Goal: Task Accomplishment & Management: Use online tool/utility

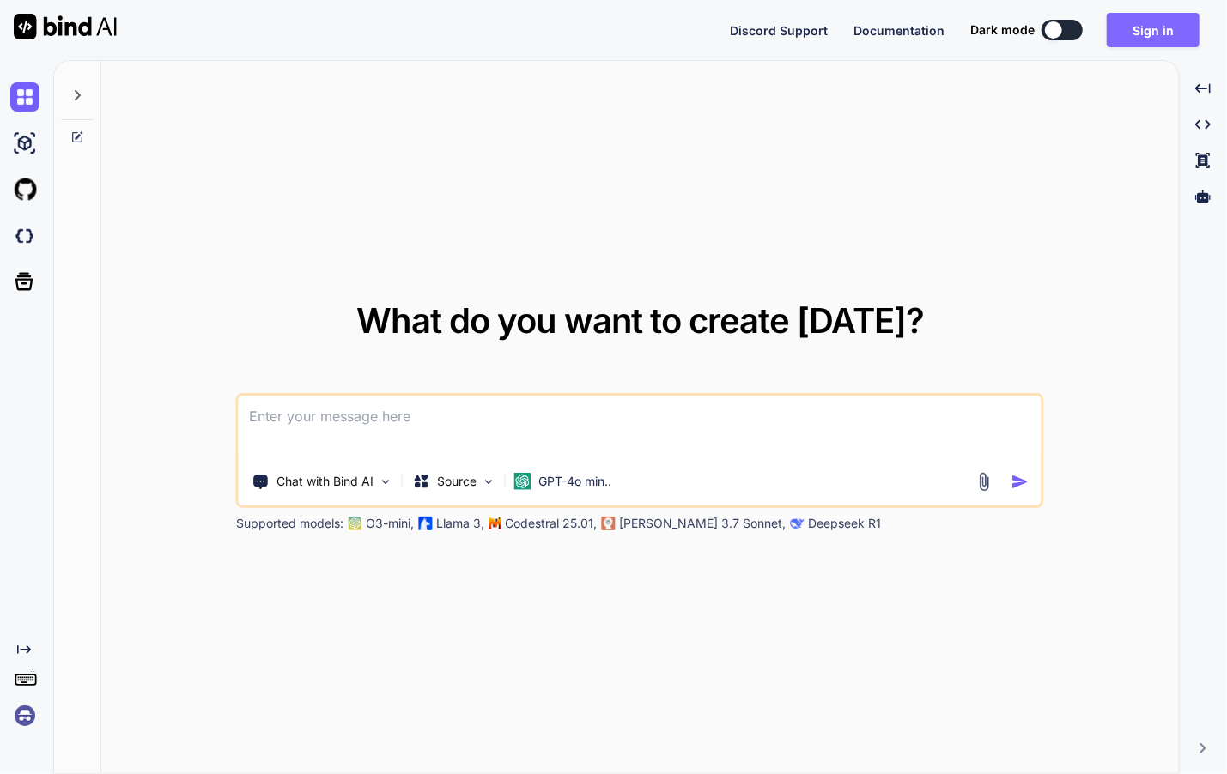
click at [1145, 29] on button "Sign in" at bounding box center [1152, 30] width 93 height 34
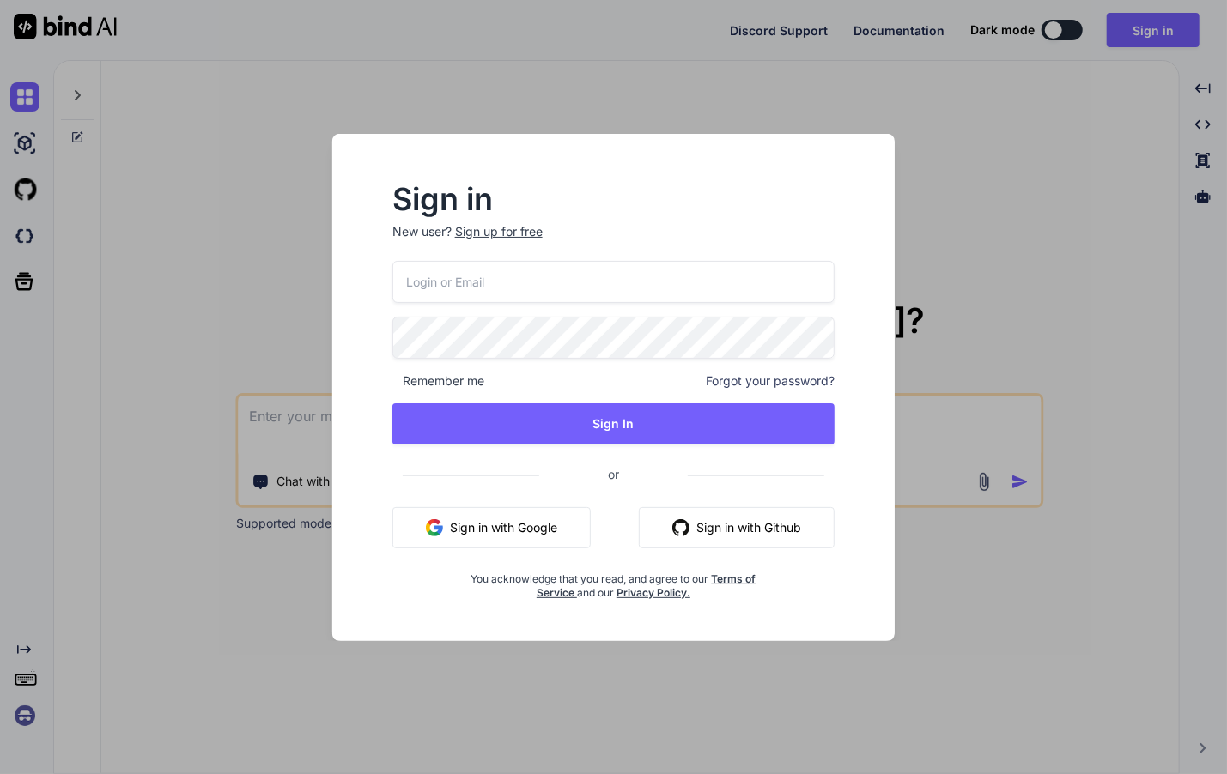
click at [536, 527] on button "Sign in with Google" at bounding box center [491, 527] width 198 height 41
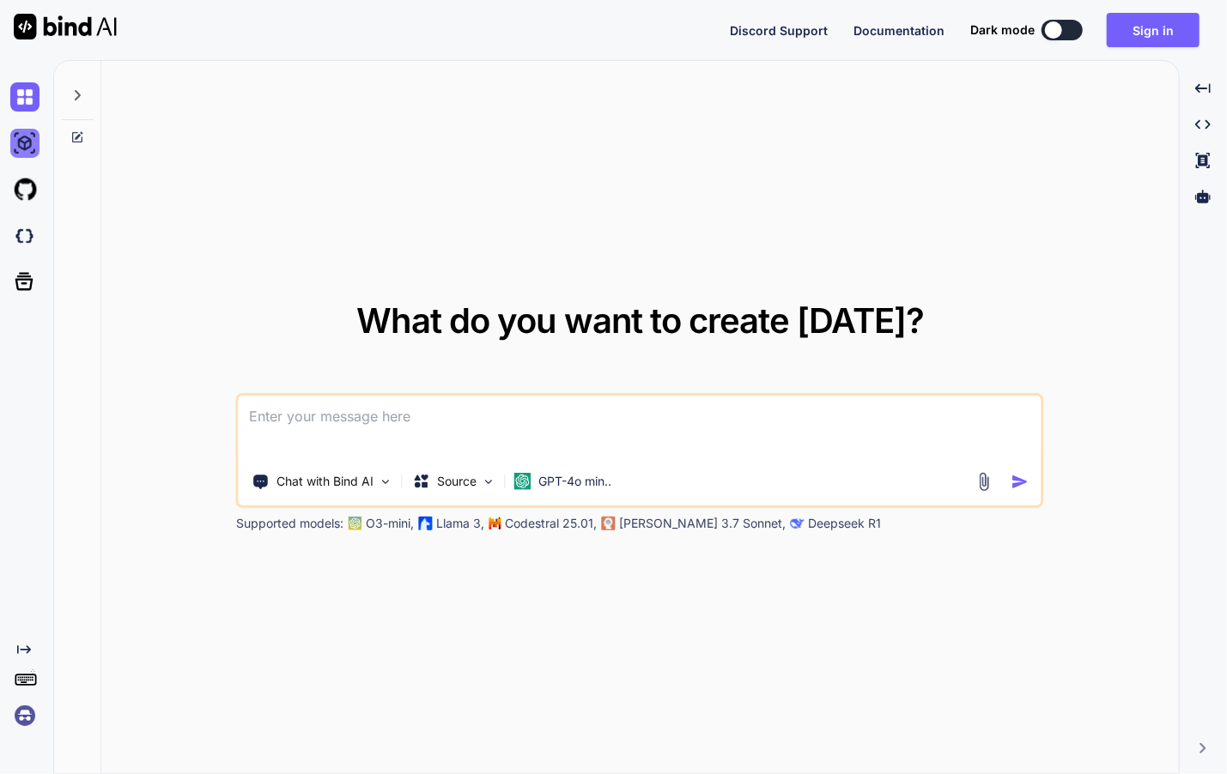
click at [22, 146] on img at bounding box center [24, 143] width 29 height 29
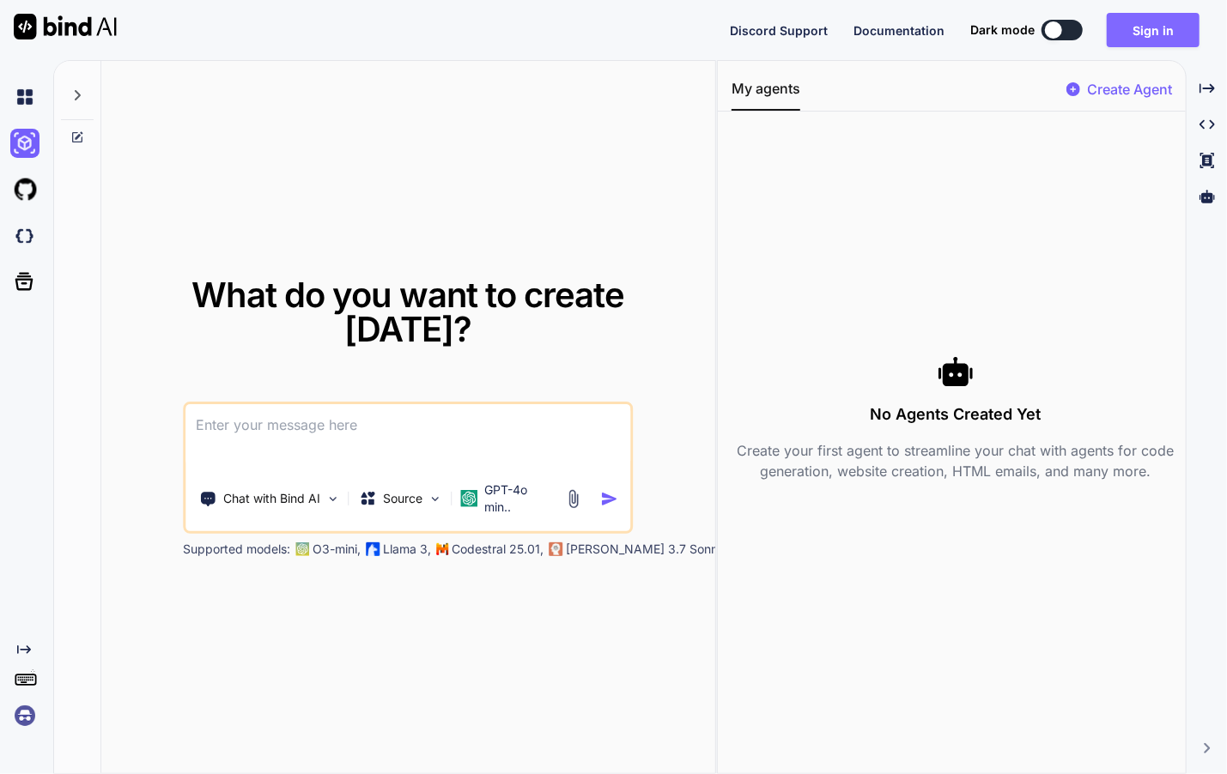
click at [1155, 35] on button "Sign in" at bounding box center [1152, 30] width 93 height 34
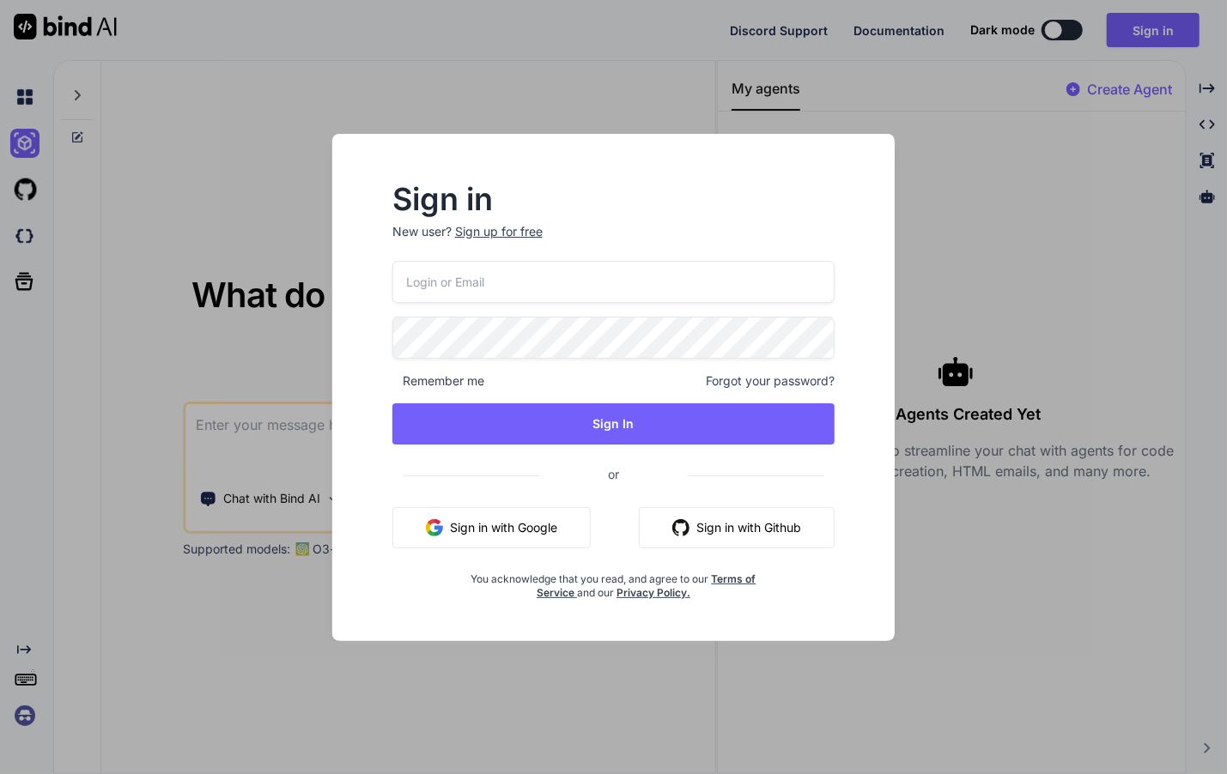
drag, startPoint x: 549, startPoint y: 525, endPoint x: 605, endPoint y: 519, distance: 56.1
click at [549, 524] on button "Sign in with Google" at bounding box center [491, 527] width 198 height 41
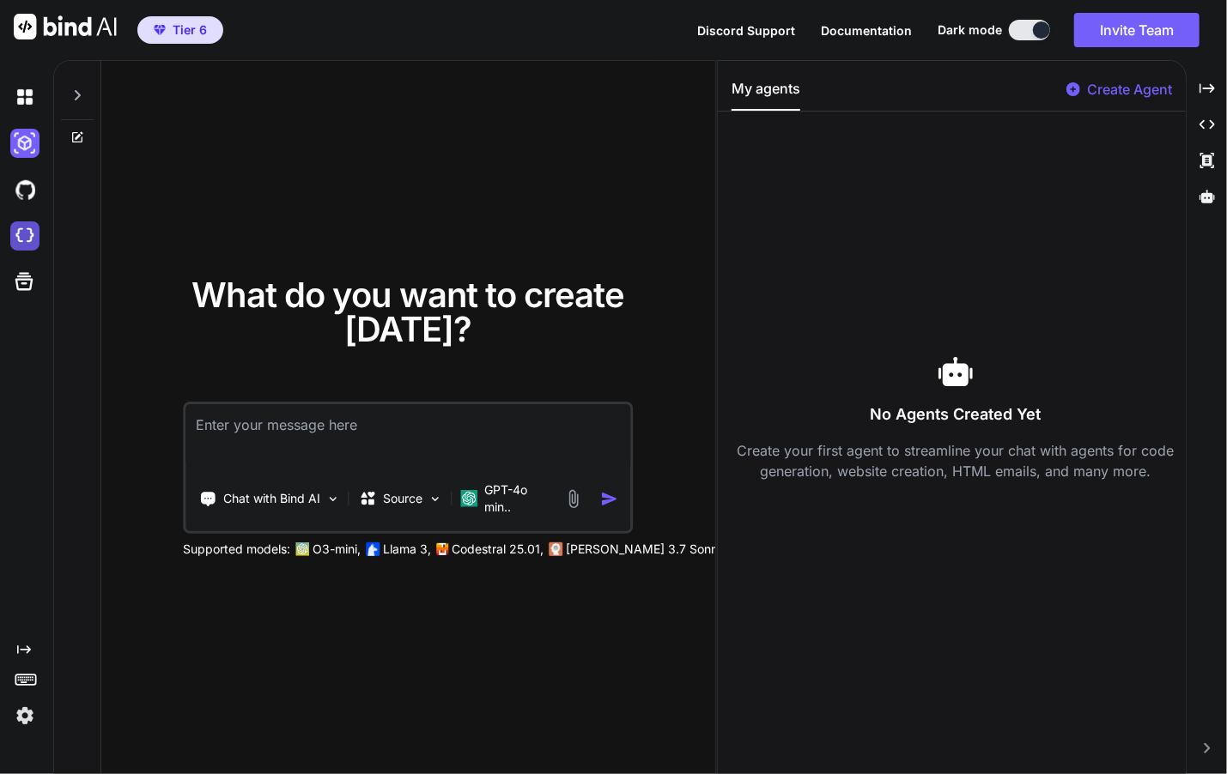
click at [18, 235] on img at bounding box center [24, 235] width 29 height 29
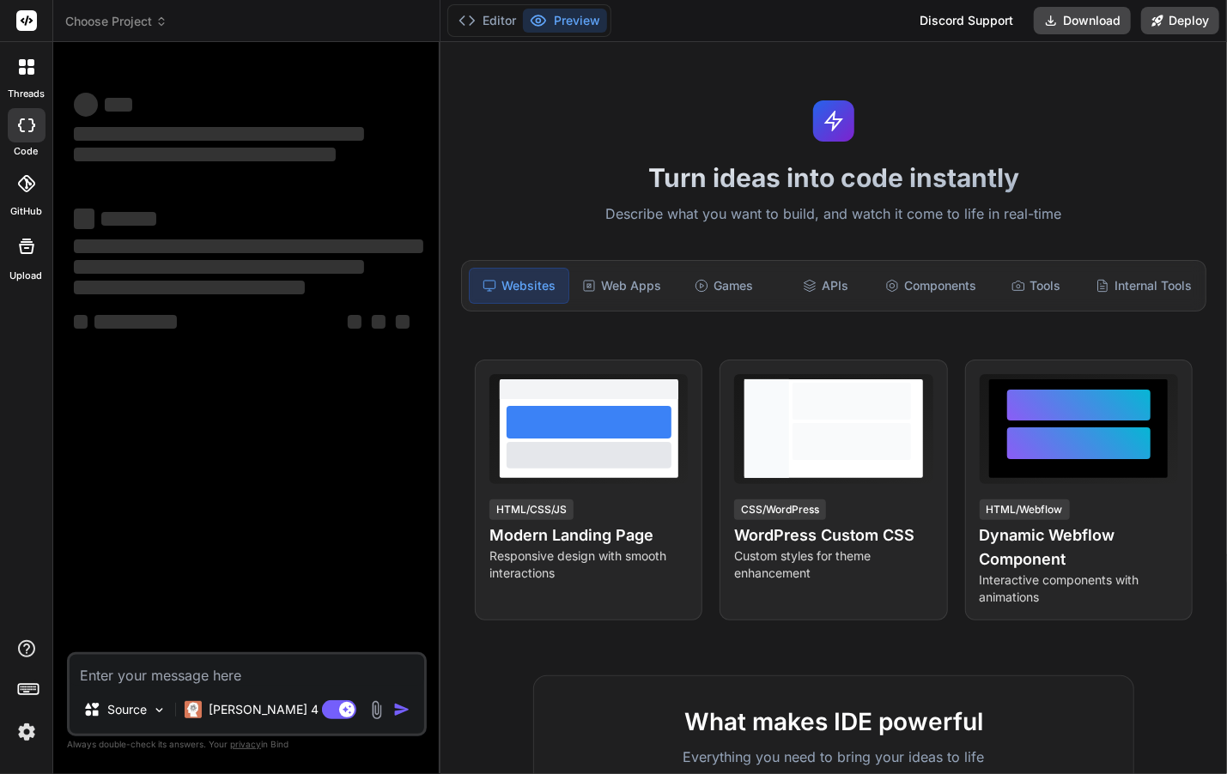
click at [166, 25] on icon at bounding box center [161, 21] width 12 height 12
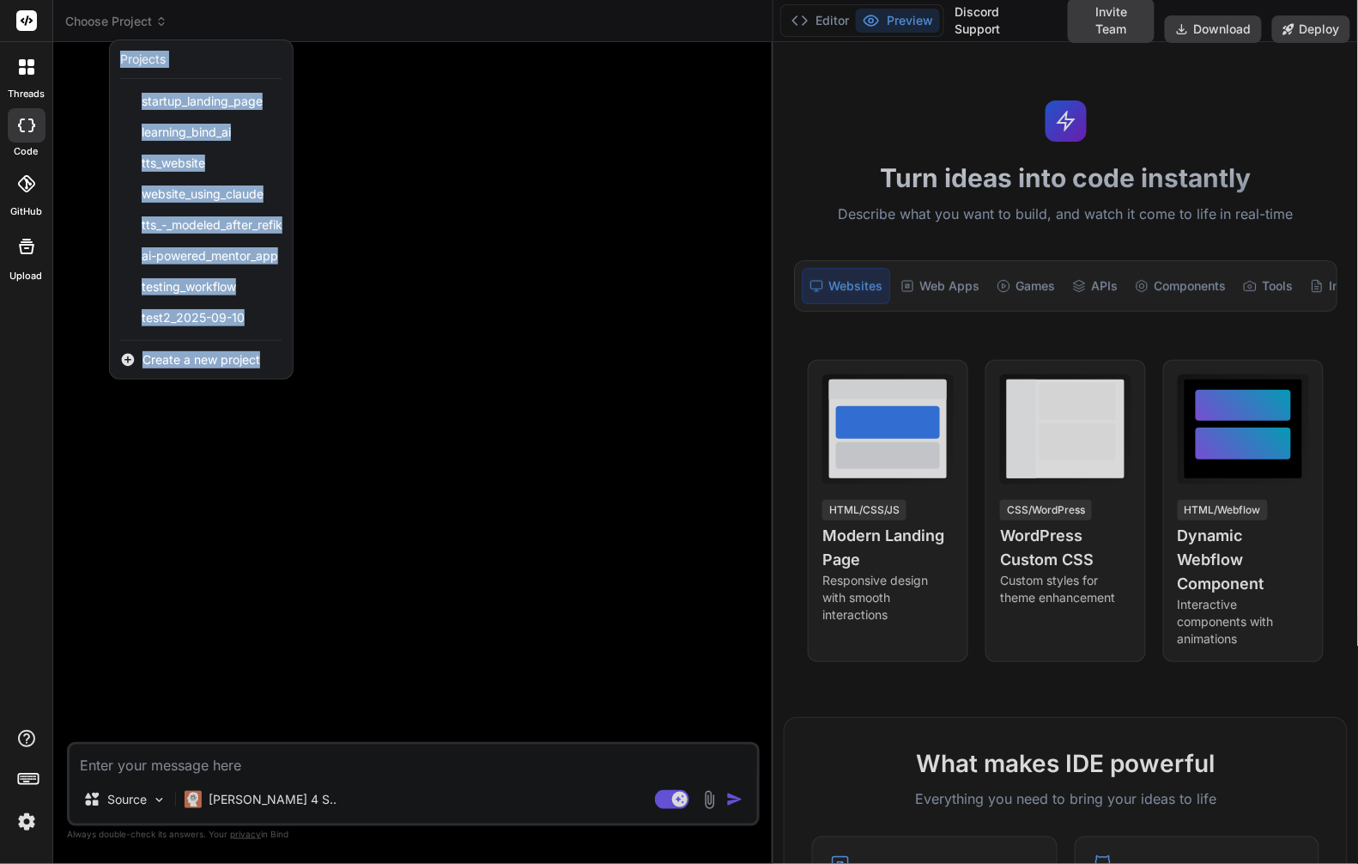
drag, startPoint x: 482, startPoint y: 330, endPoint x: 749, endPoint y: 320, distance: 268.0
click at [749, 320] on div "Choose Project Created with Pixso. Projects startup_landing_page learning_bind_…" at bounding box center [413, 432] width 720 height 864
click at [568, 366] on div at bounding box center [679, 432] width 1358 height 864
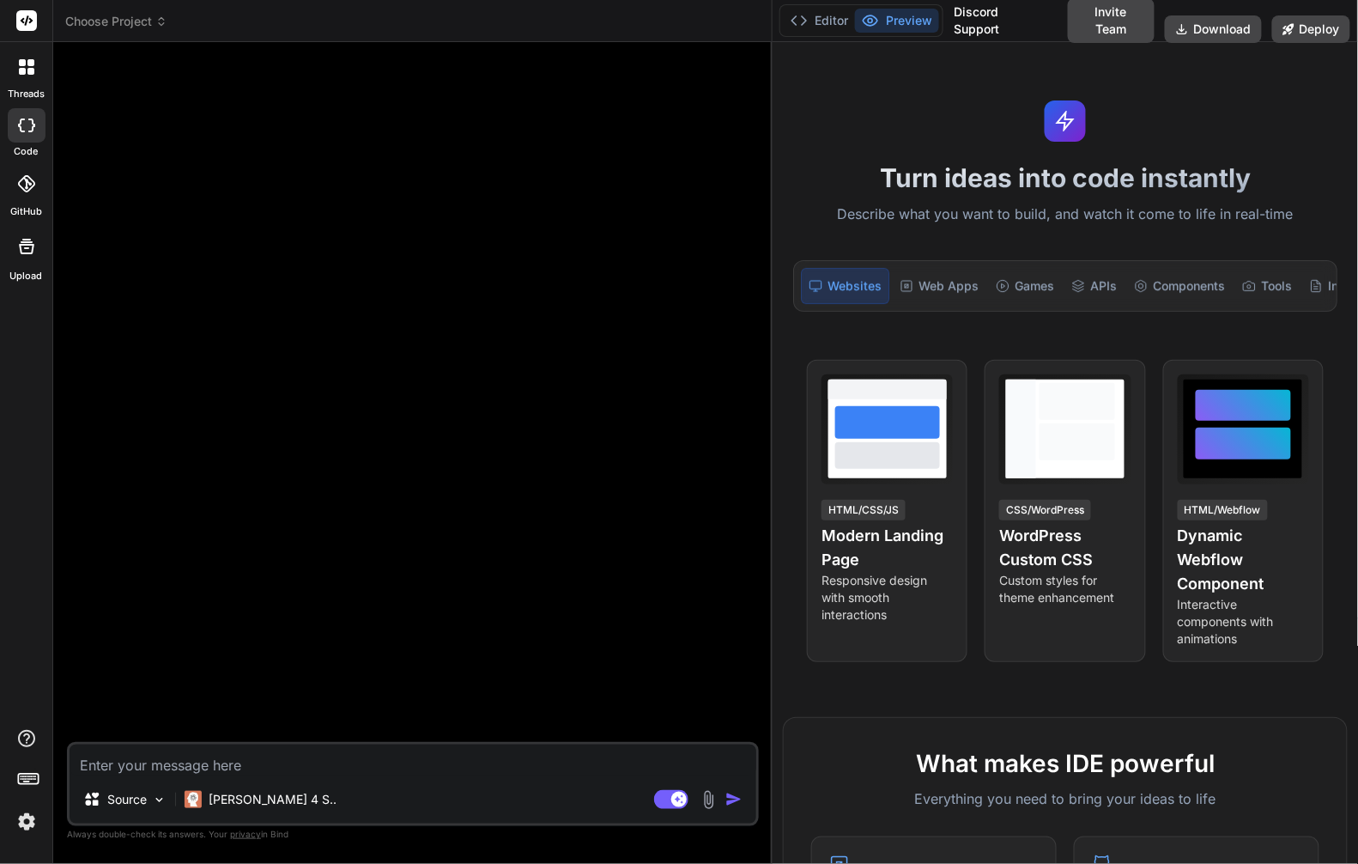
click at [155, 21] on span "Choose Project" at bounding box center [116, 21] width 102 height 17
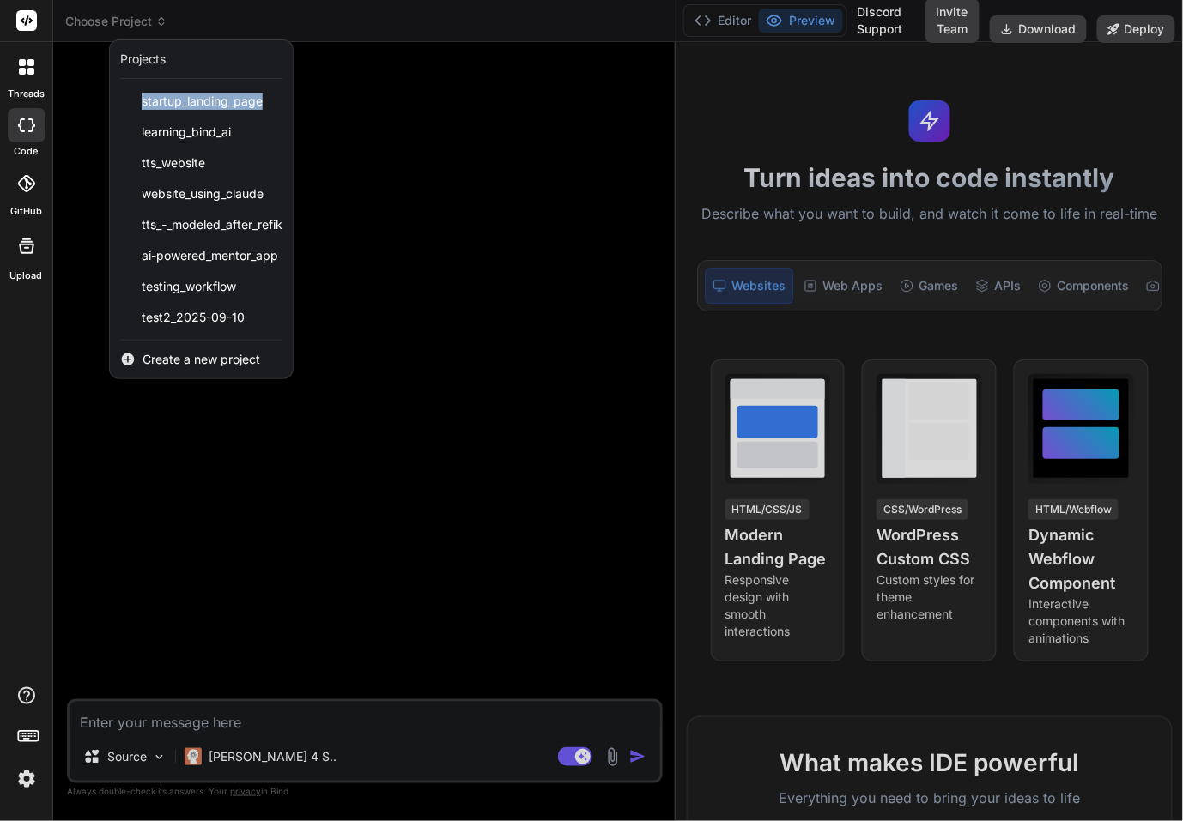
type textarea "x"
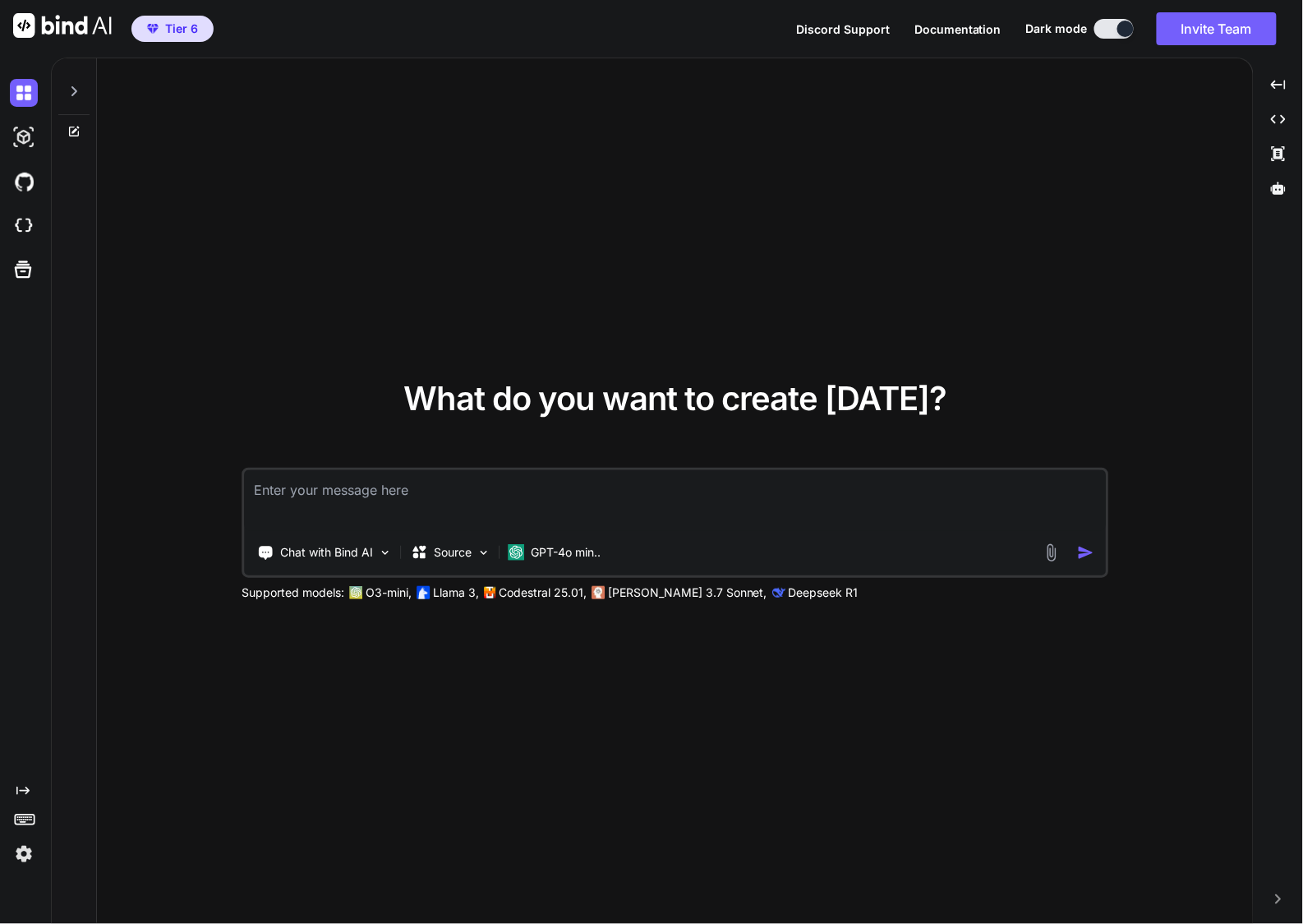
type textarea "x"
click at [28, 223] on img at bounding box center [23, 225] width 28 height 28
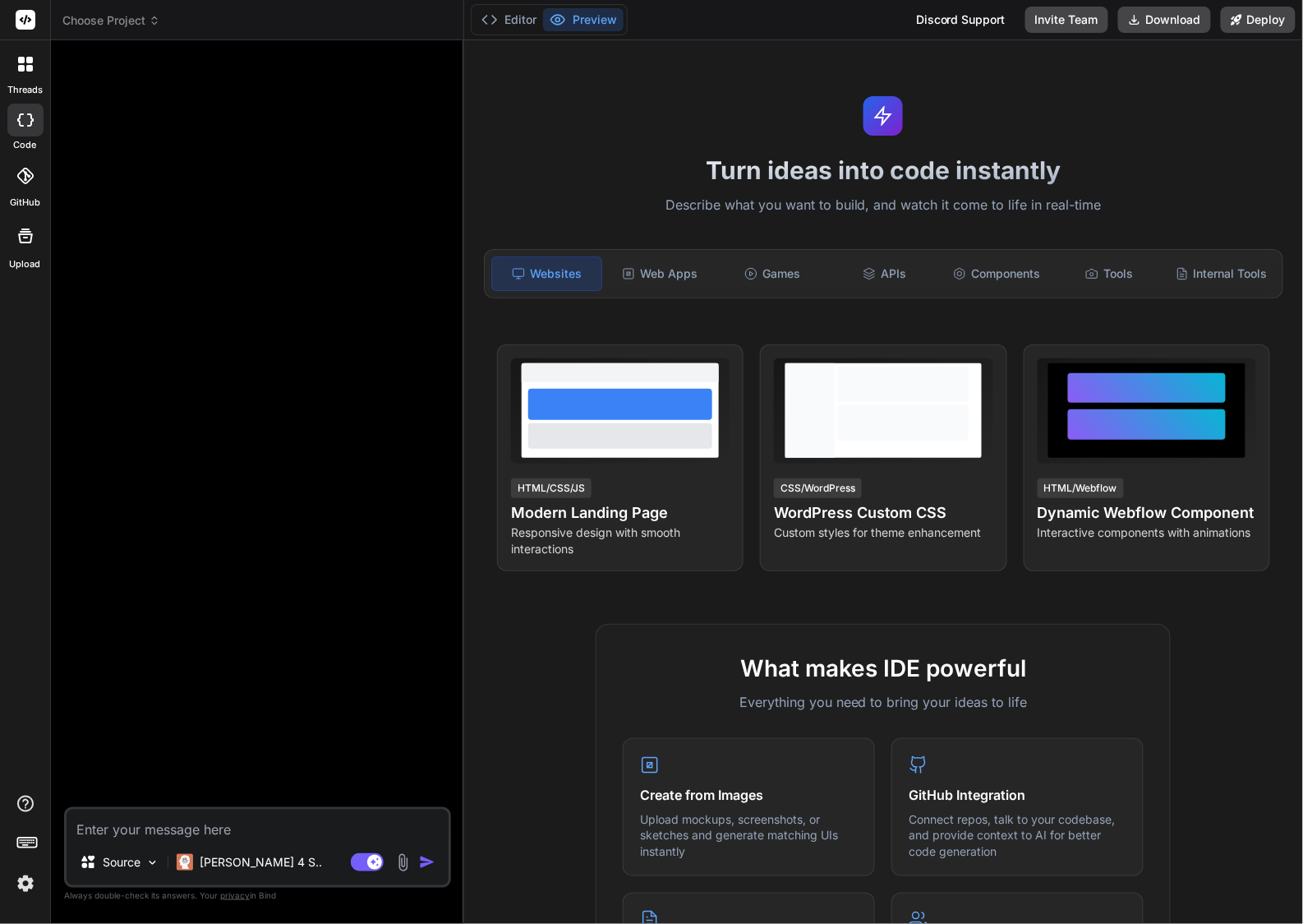
click at [406, 865] on img at bounding box center [403, 863] width 19 height 19
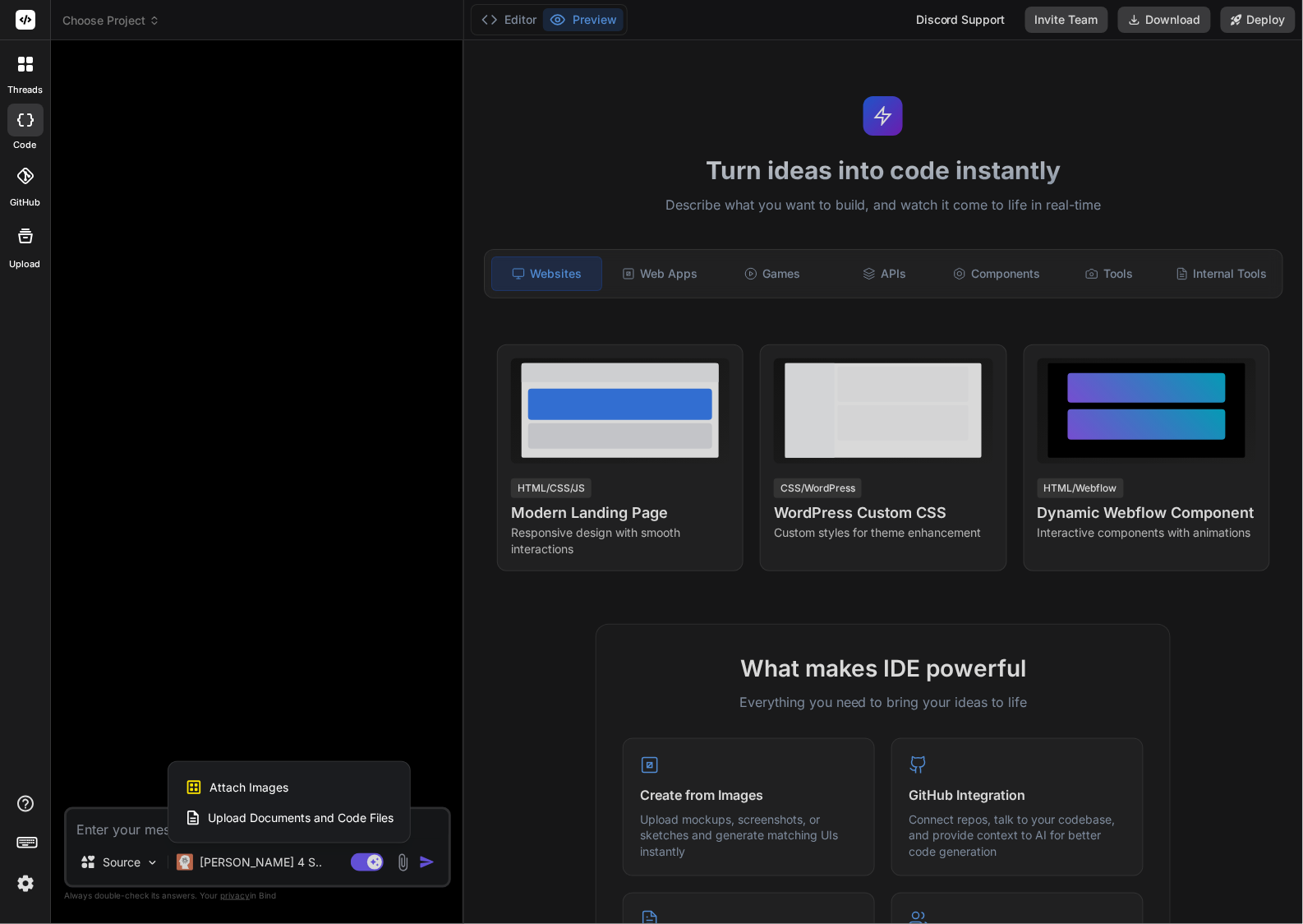
click at [281, 780] on span "Attach Images" at bounding box center [249, 787] width 79 height 16
type textarea "x"
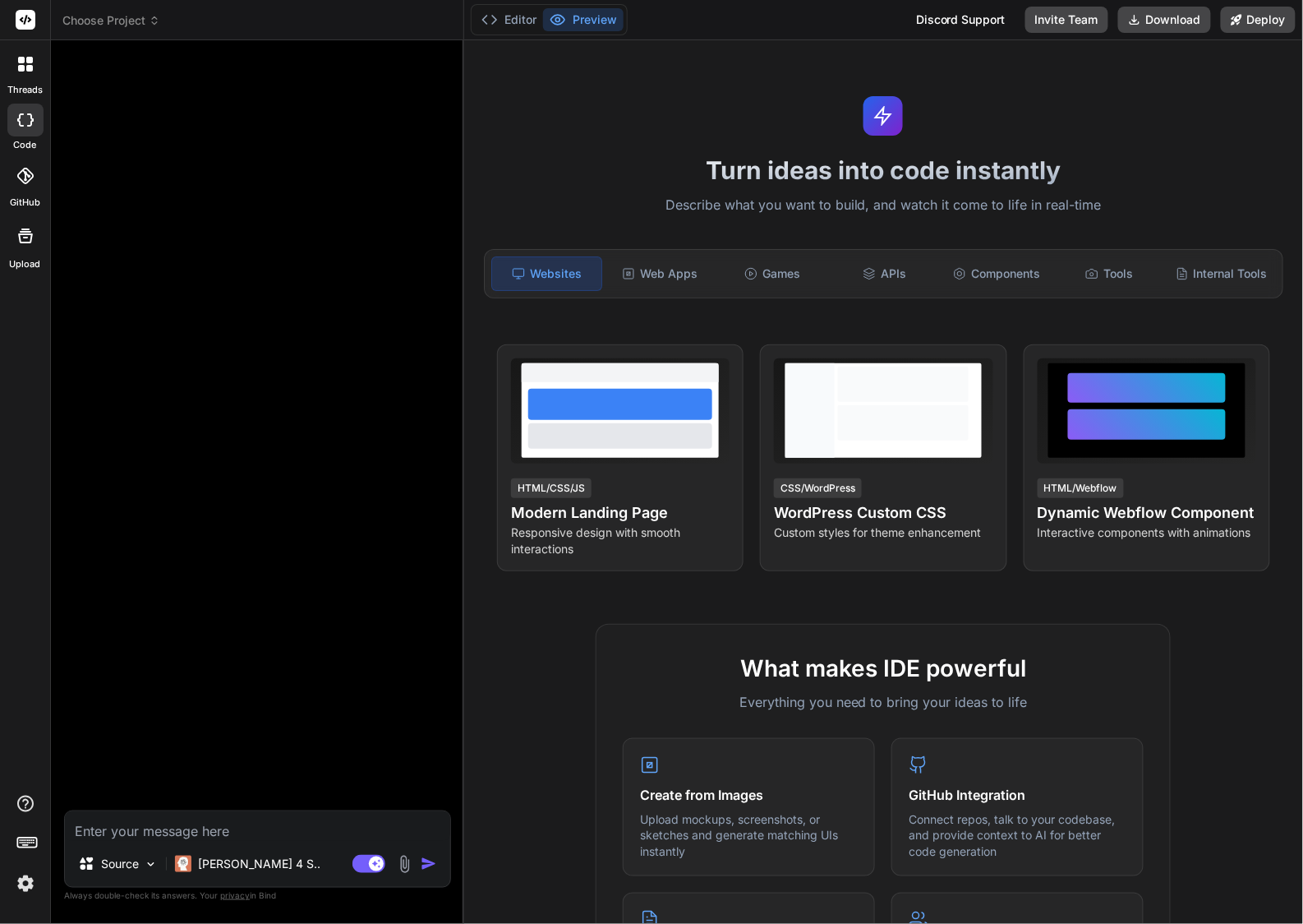
type input "C:\fakepath\Screenshot [DATE] 6.28.22 PM.png"
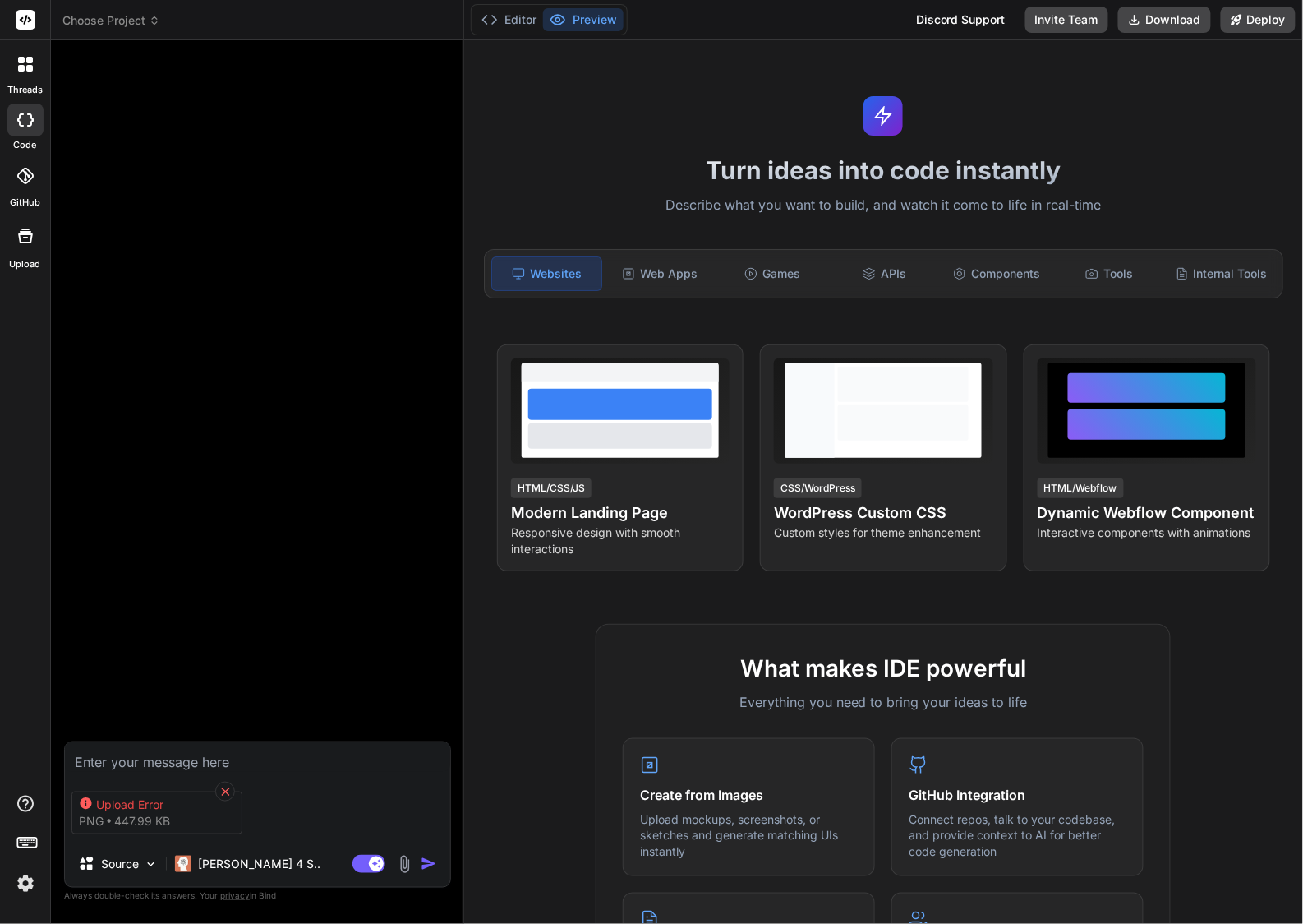
click at [220, 791] on icon at bounding box center [225, 792] width 14 height 14
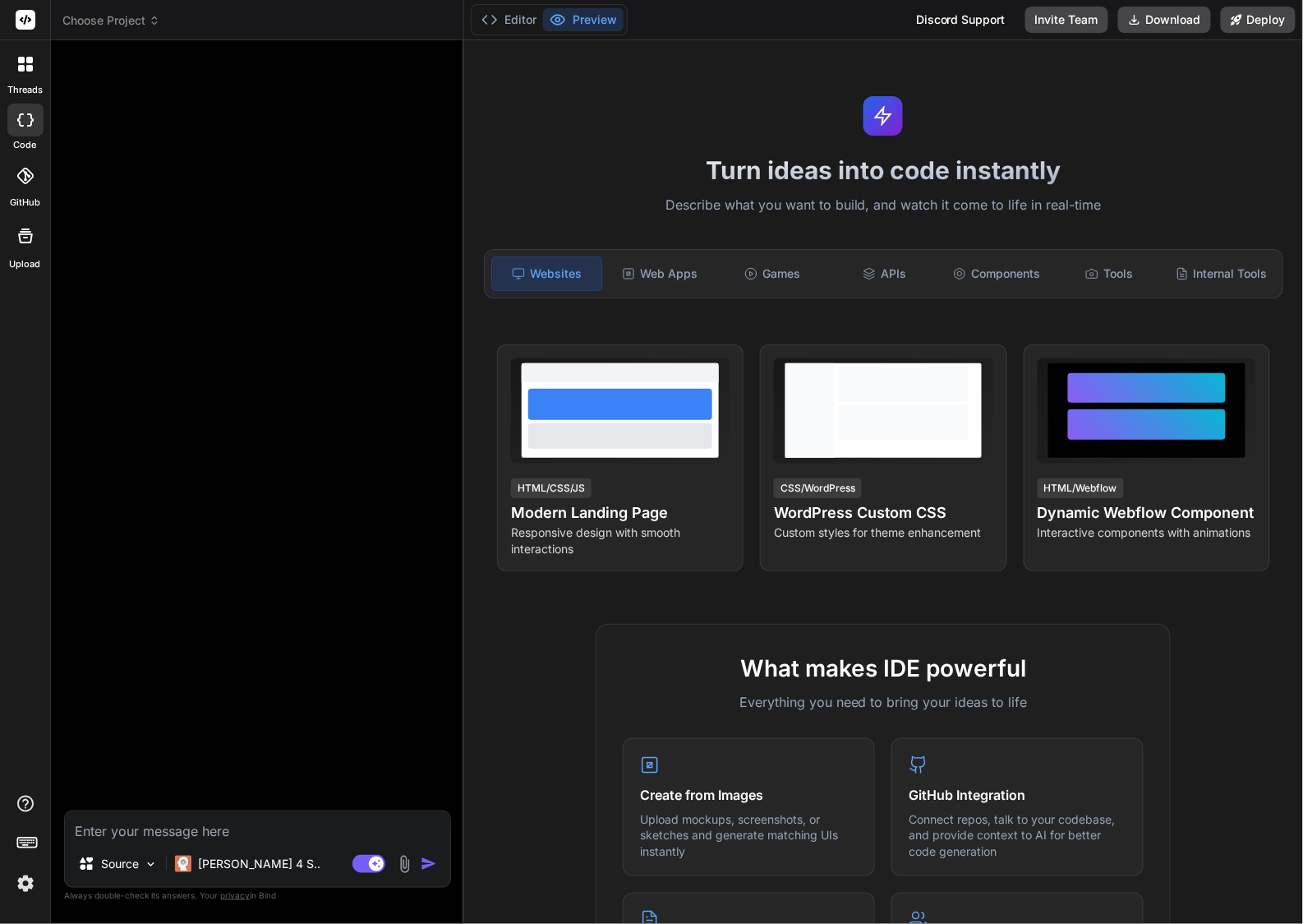
click at [403, 868] on img at bounding box center [405, 865] width 19 height 19
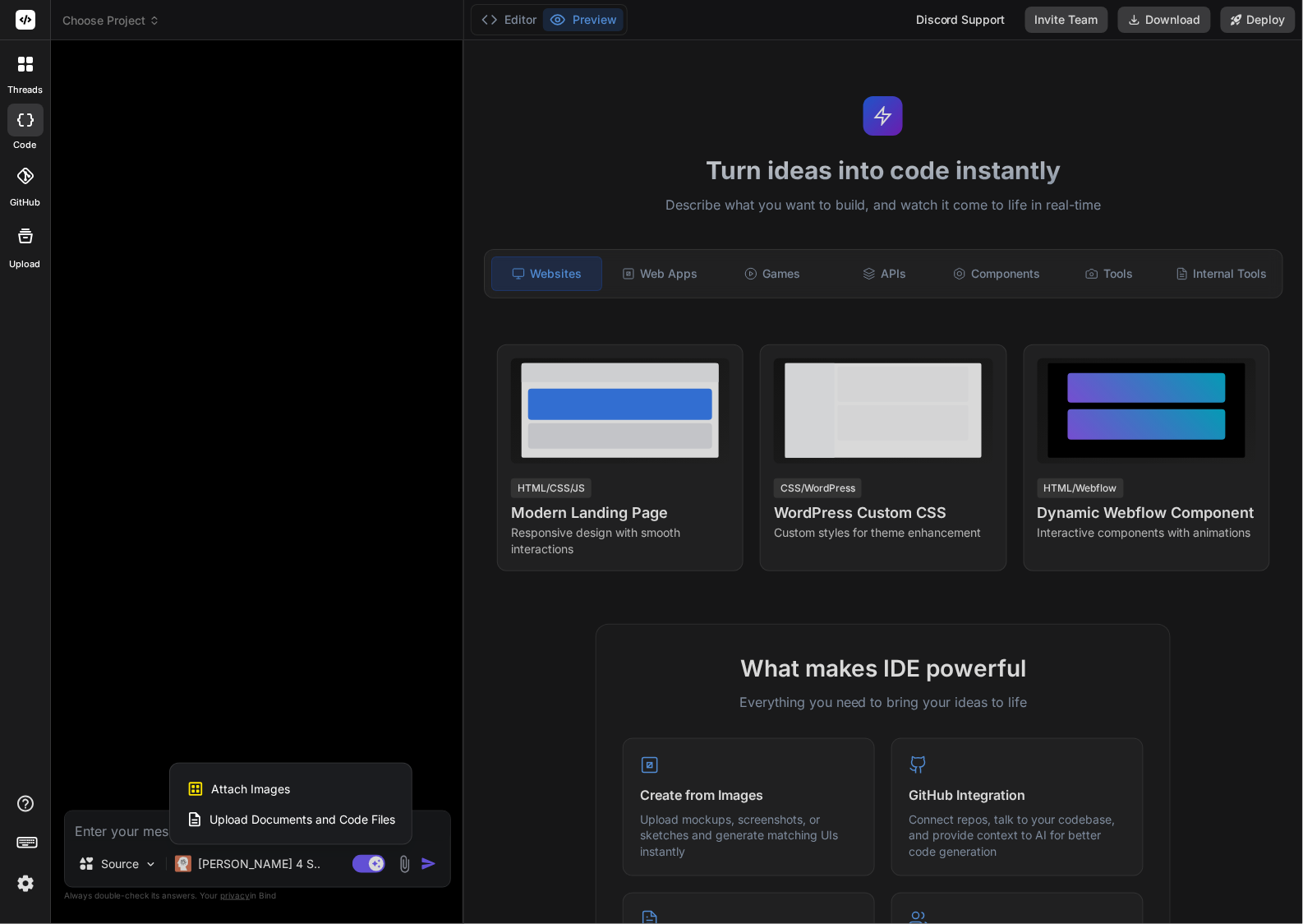
click at [257, 780] on span "Attach Images" at bounding box center [251, 788] width 79 height 16
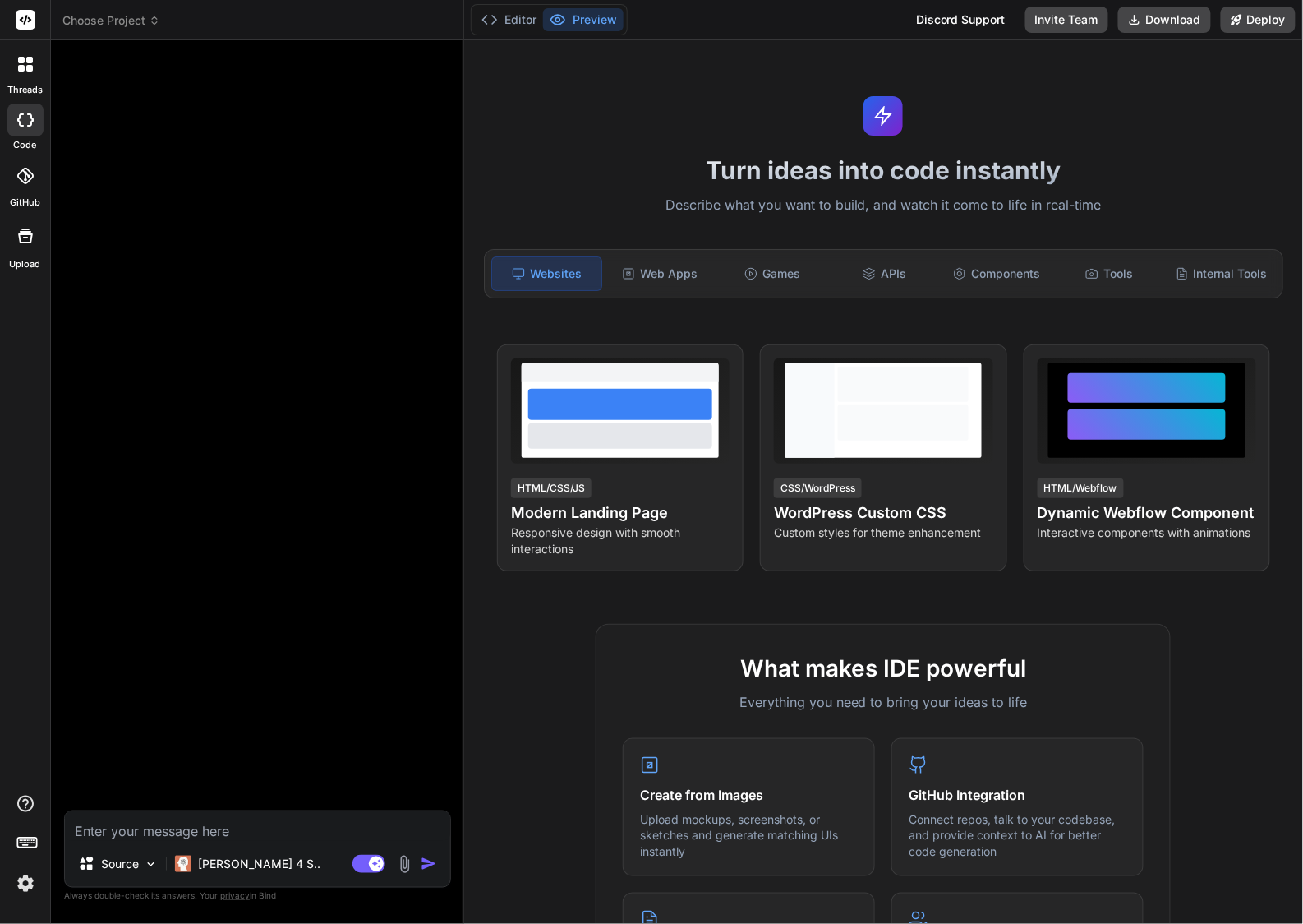
click at [234, 826] on textarea at bounding box center [258, 825] width 386 height 30
click at [405, 859] on img at bounding box center [405, 865] width 19 height 19
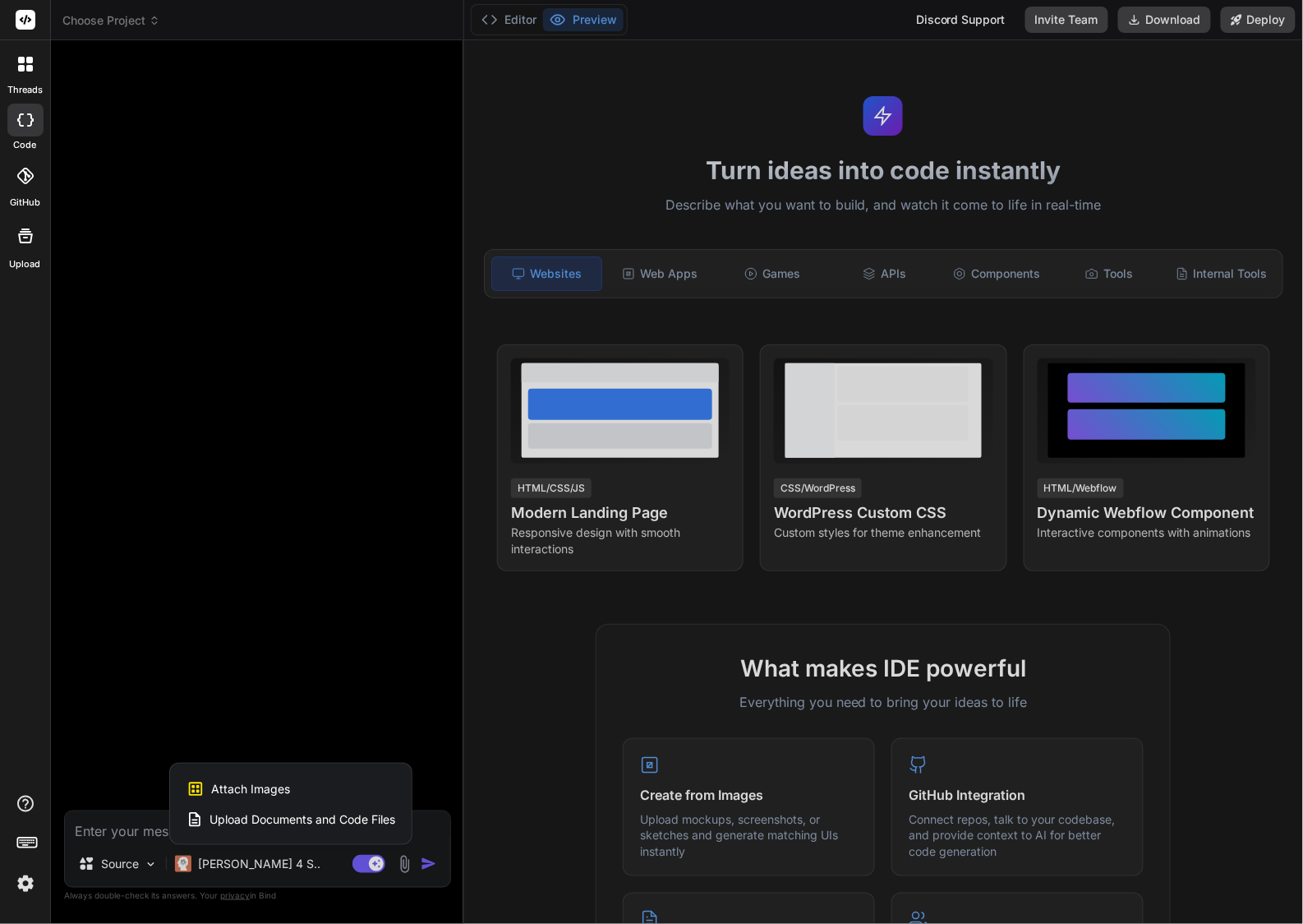
click at [252, 783] on span "Attach Images" at bounding box center [251, 788] width 79 height 16
type textarea "x"
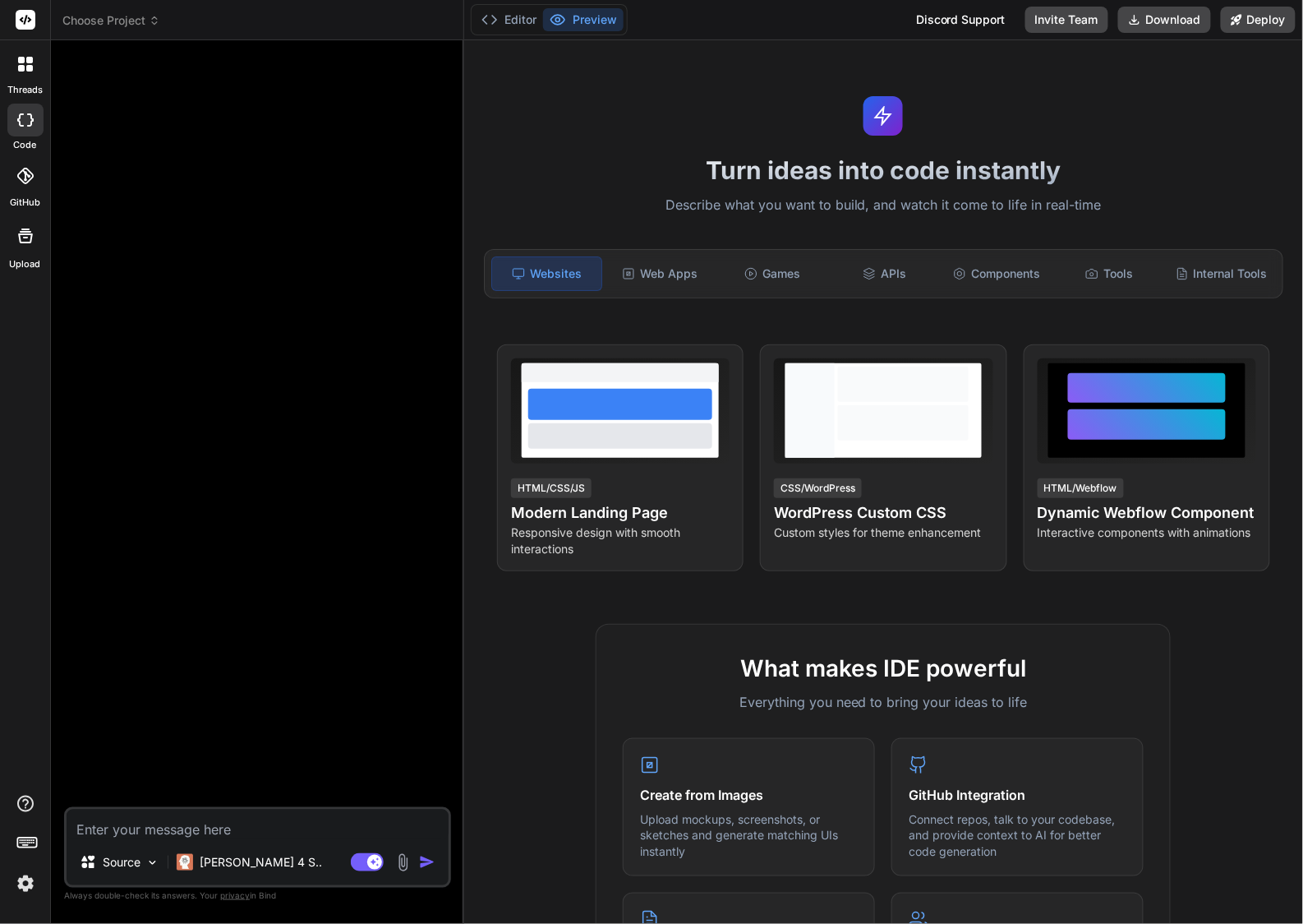
click at [404, 862] on img at bounding box center [403, 863] width 19 height 19
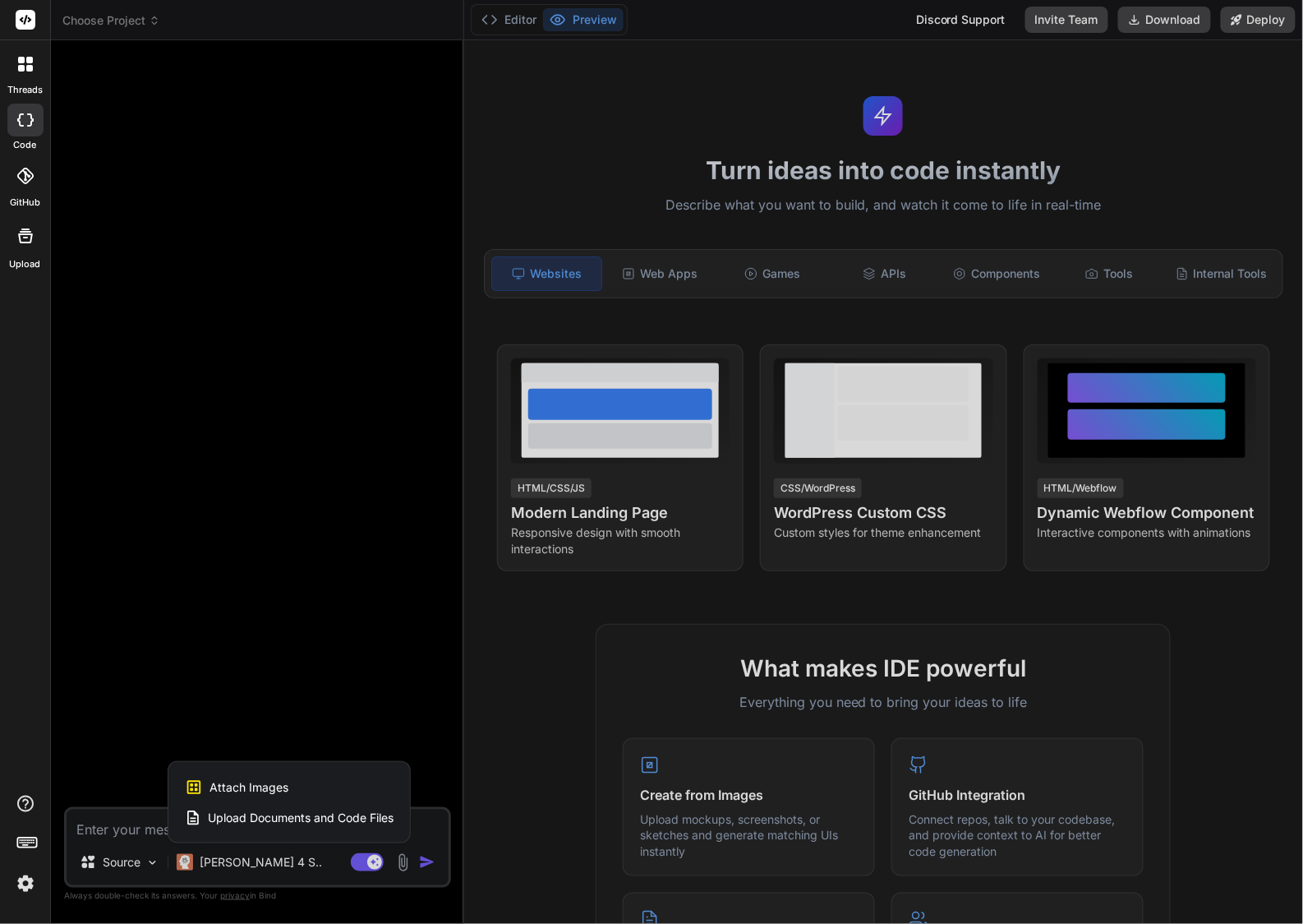
click at [274, 786] on span "Attach Images" at bounding box center [249, 787] width 79 height 16
type textarea "x"
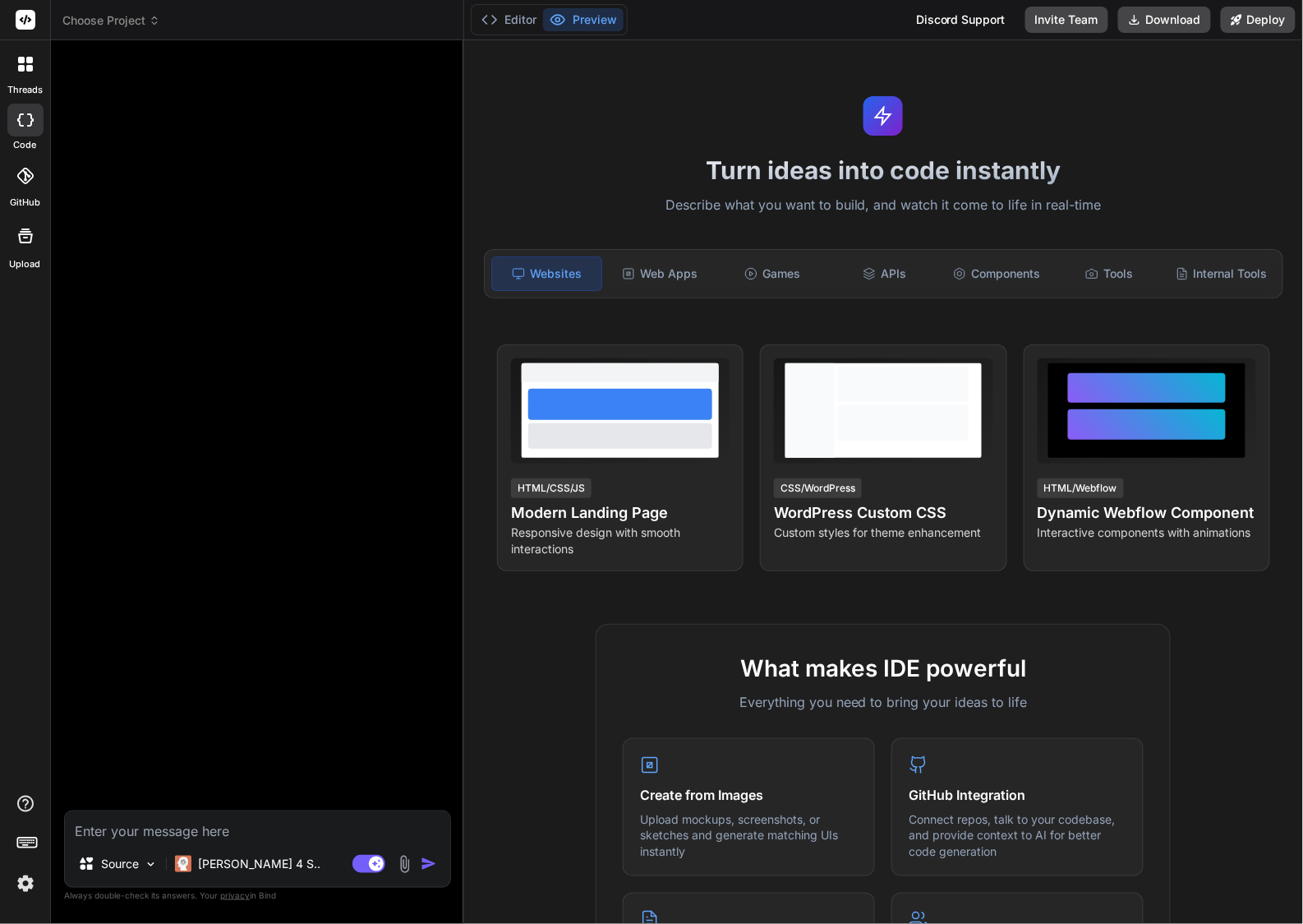
type input "C:\fakepath\Screenshot [DATE] 6.28.22 PM.png"
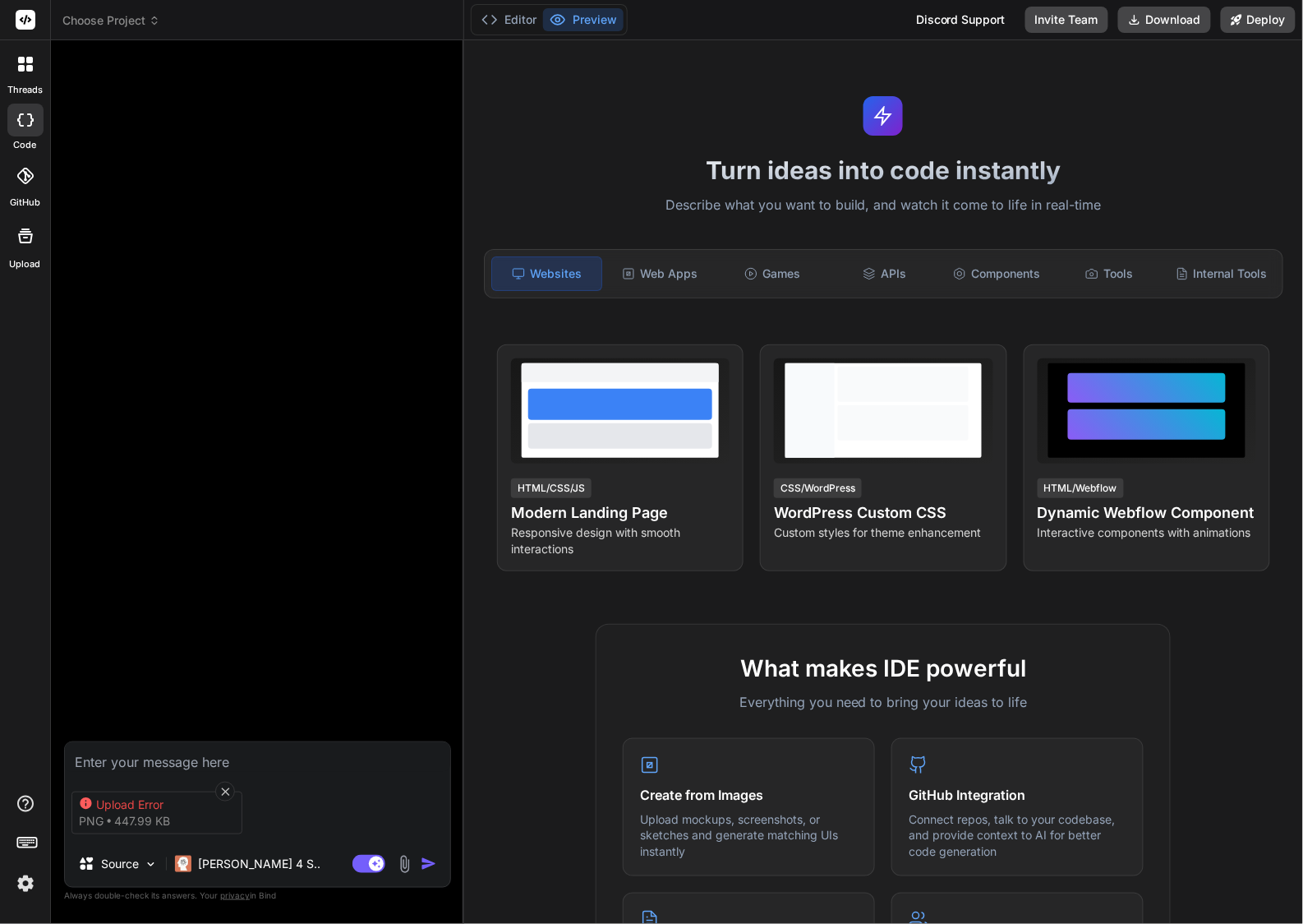
click at [124, 804] on div "Upload Error" at bounding box center [161, 804] width 131 height 16
click at [130, 800] on div "Upload Error" at bounding box center [161, 804] width 131 height 16
click at [220, 785] on icon at bounding box center [225, 792] width 14 height 14
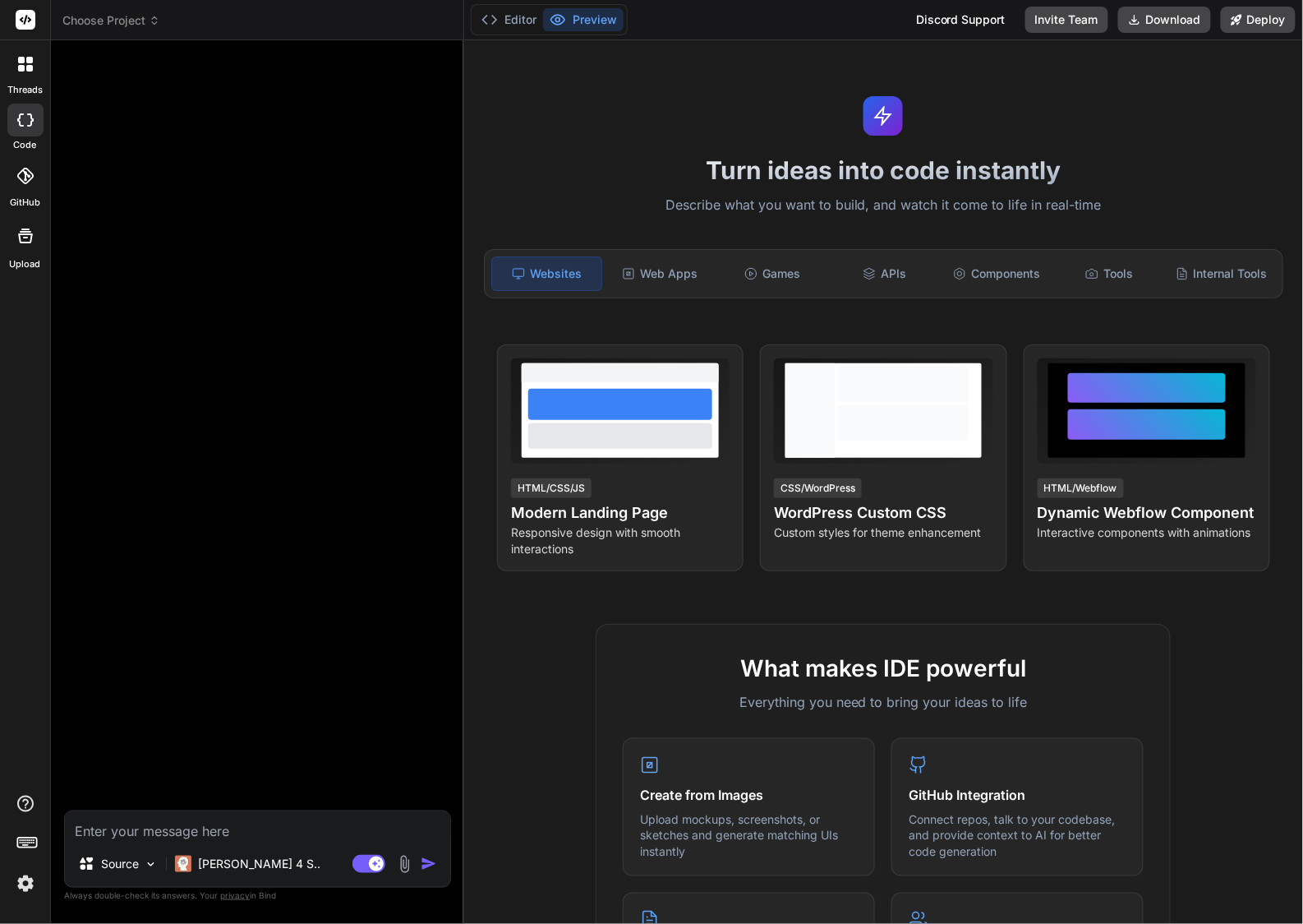
click at [148, 17] on icon at bounding box center [154, 20] width 11 height 11
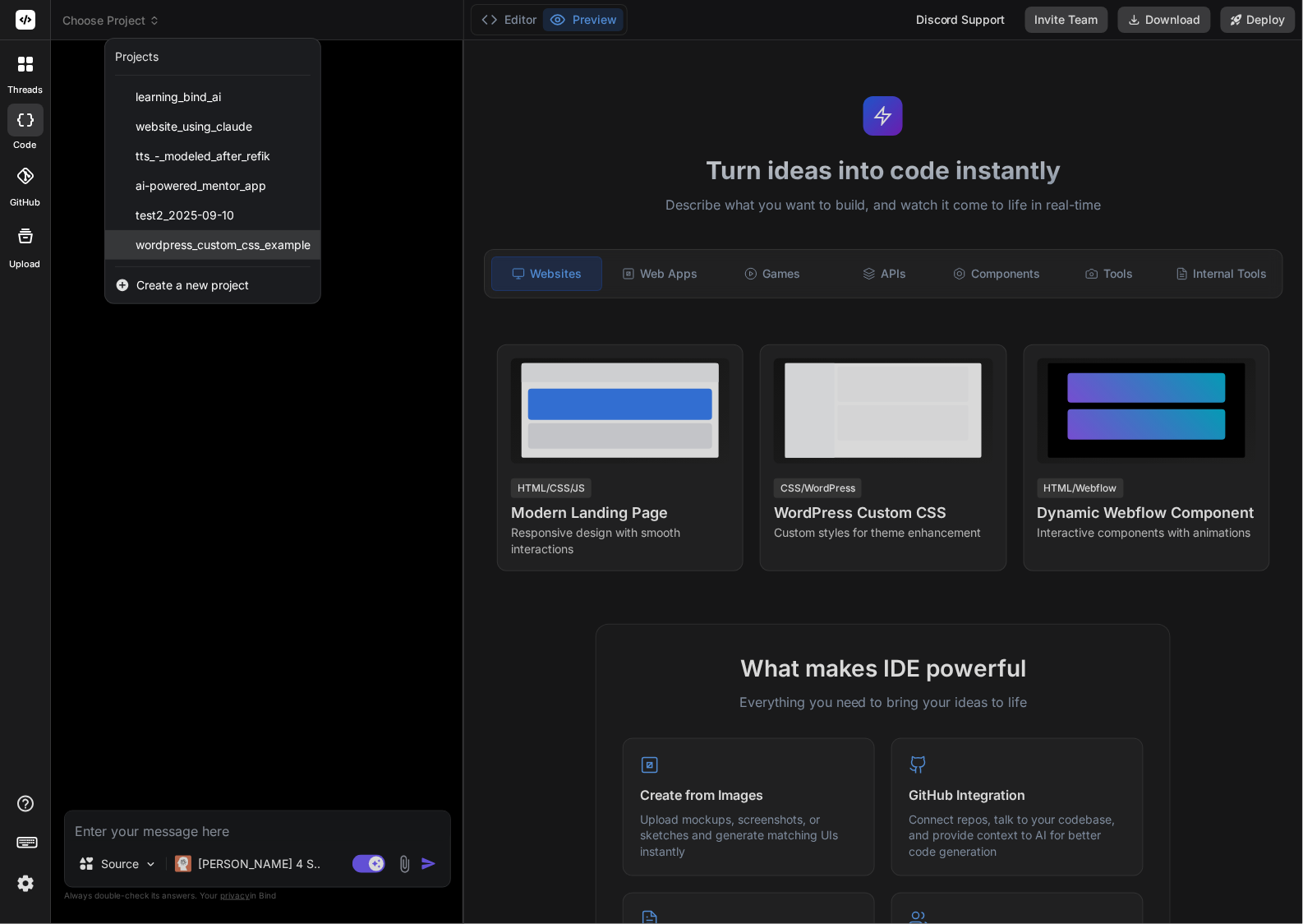
click at [220, 248] on span "wordpress_custom_css_example" at bounding box center [223, 244] width 175 height 16
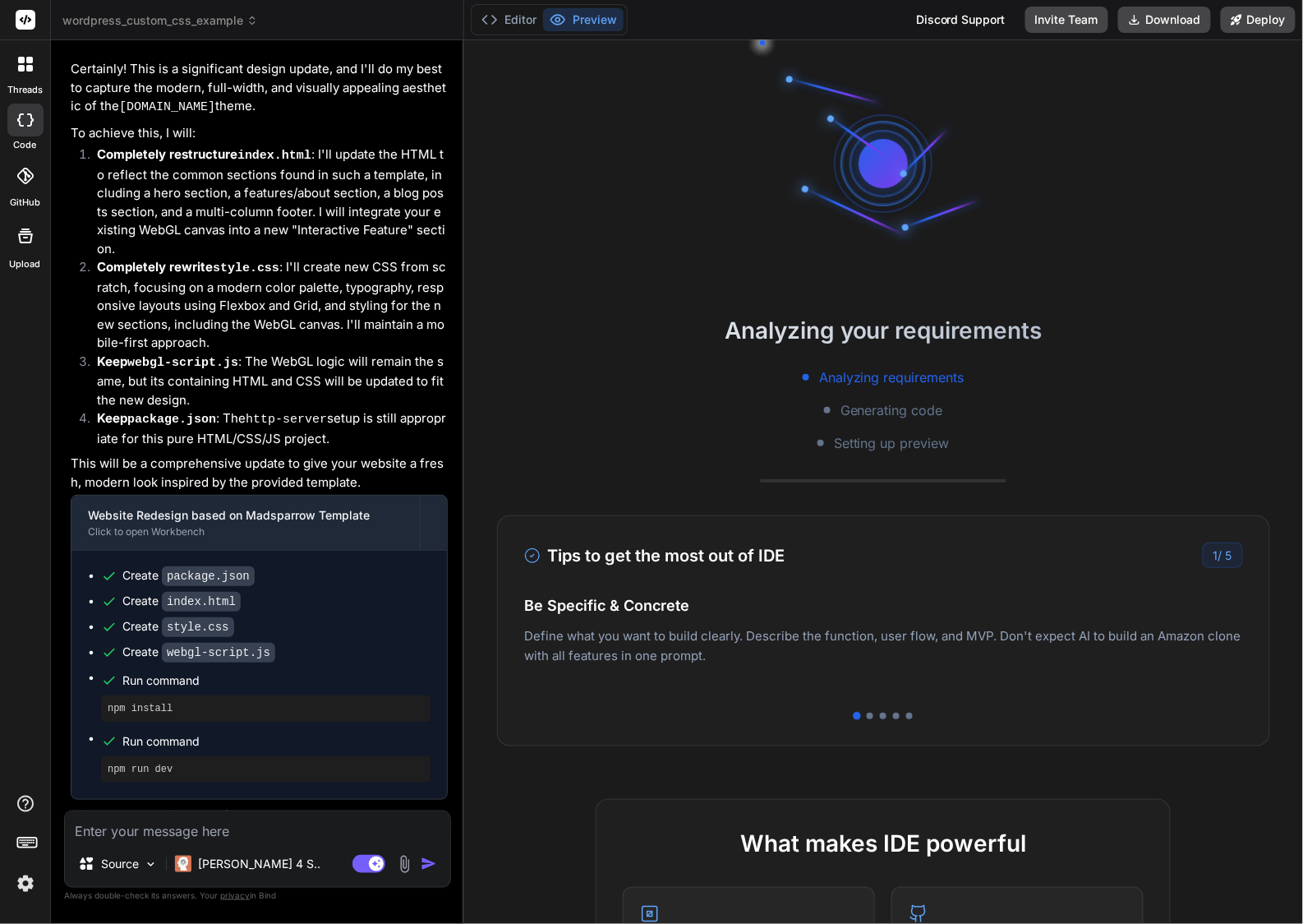
scroll to position [3406, 0]
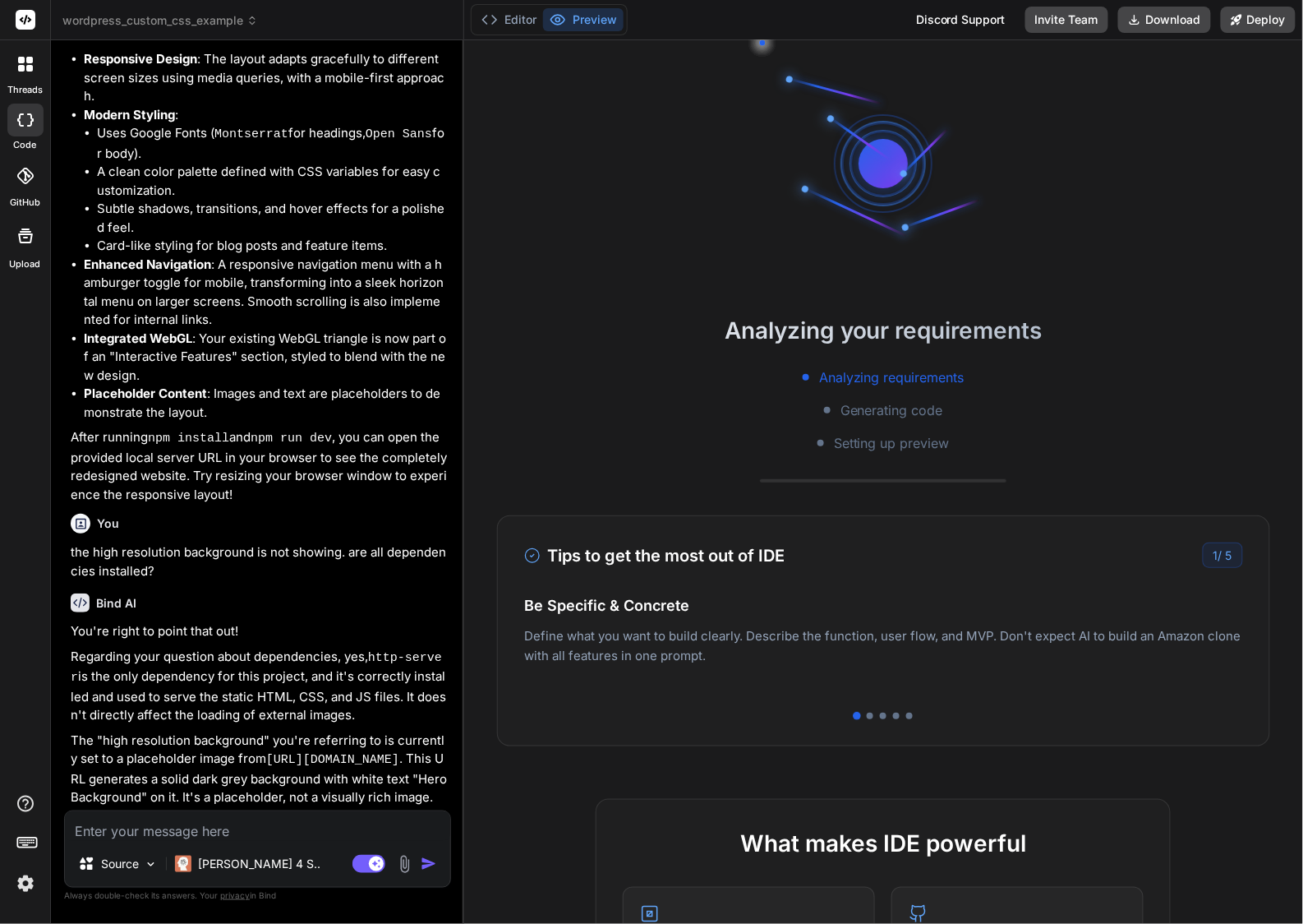
click at [408, 866] on img at bounding box center [405, 865] width 19 height 19
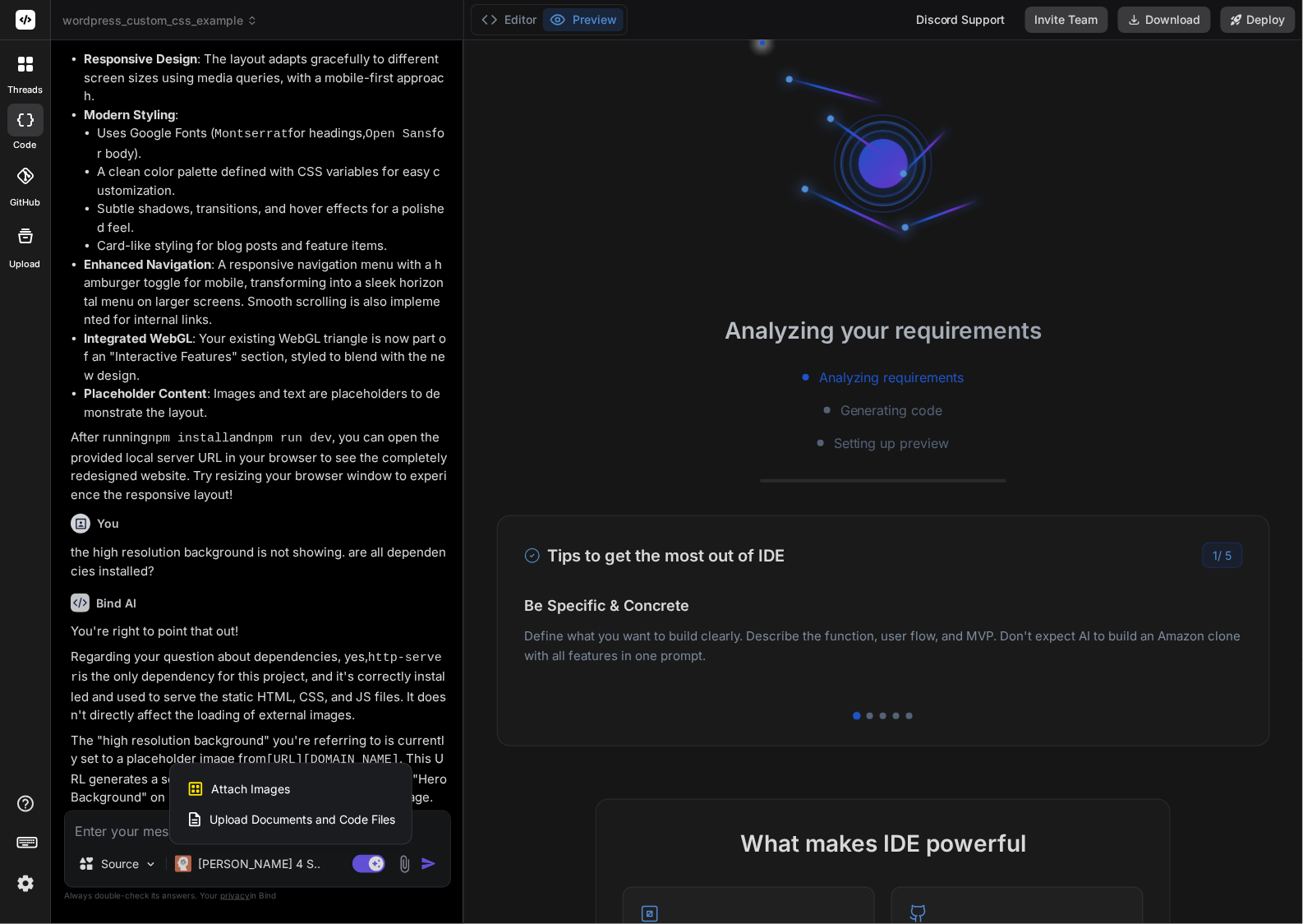
click at [281, 784] on span "Attach Images" at bounding box center [251, 788] width 79 height 16
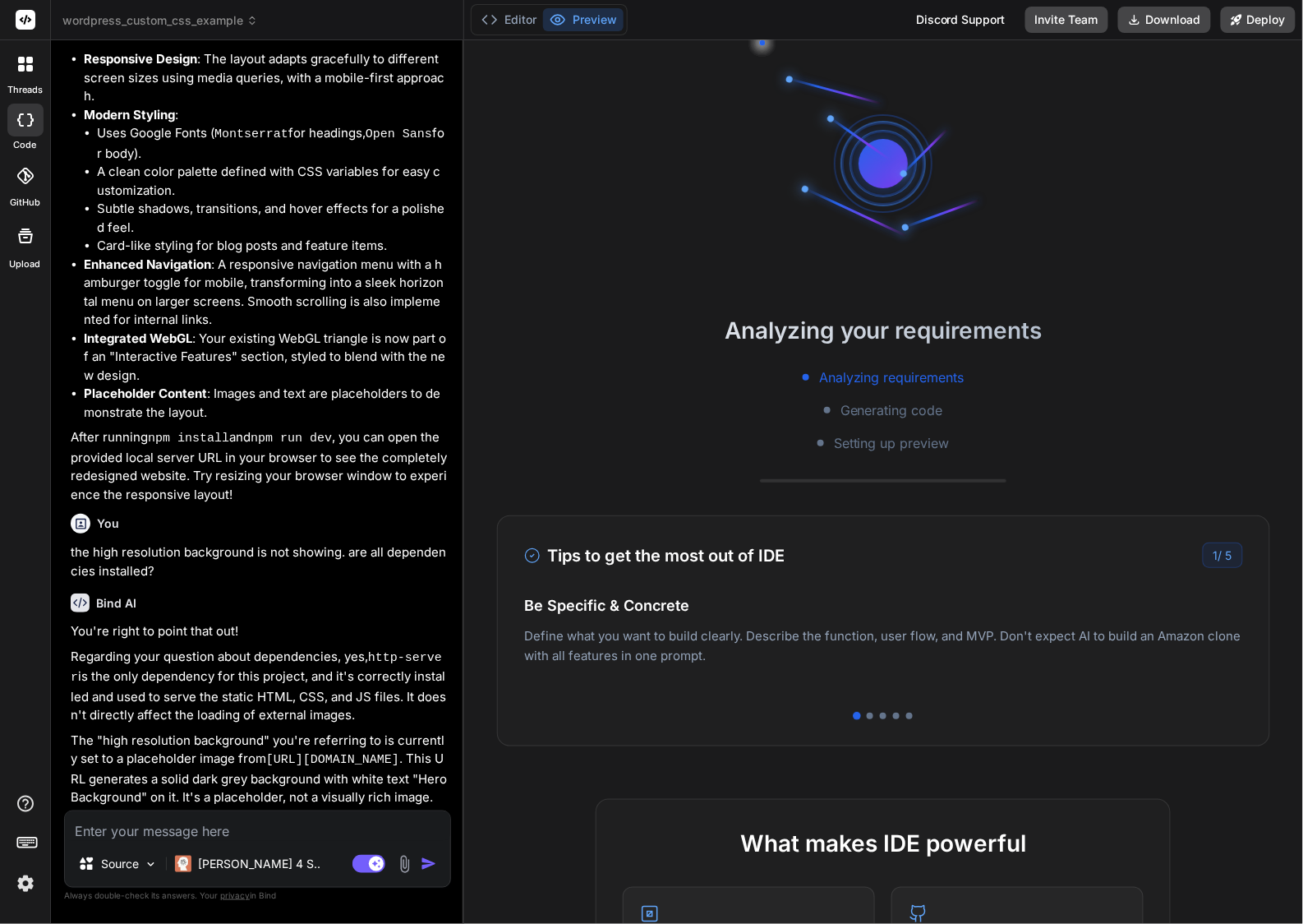
click at [174, 826] on textarea at bounding box center [258, 825] width 386 height 30
click at [409, 865] on img at bounding box center [405, 865] width 19 height 19
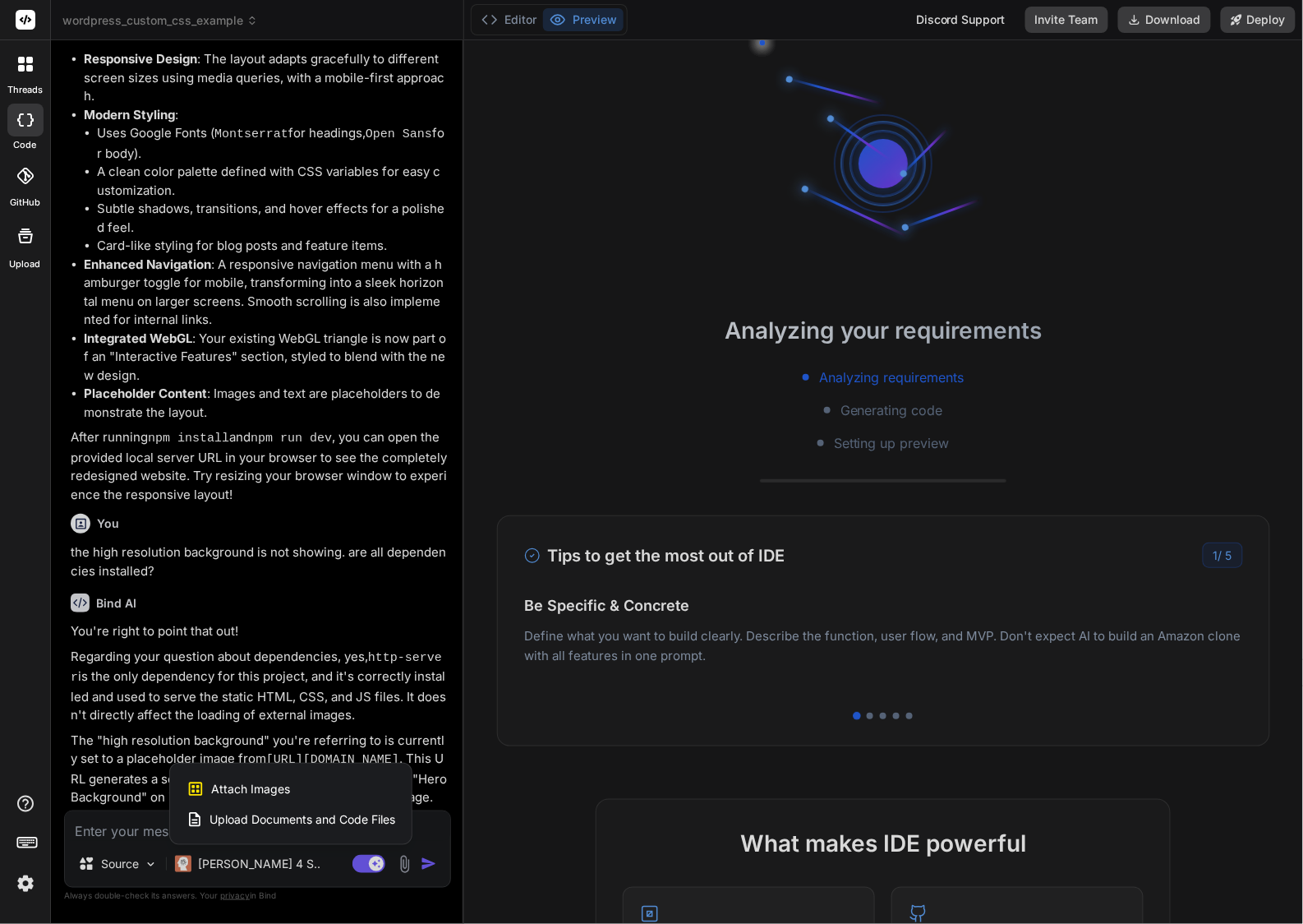
click at [275, 784] on span "Attach Images" at bounding box center [251, 788] width 79 height 16
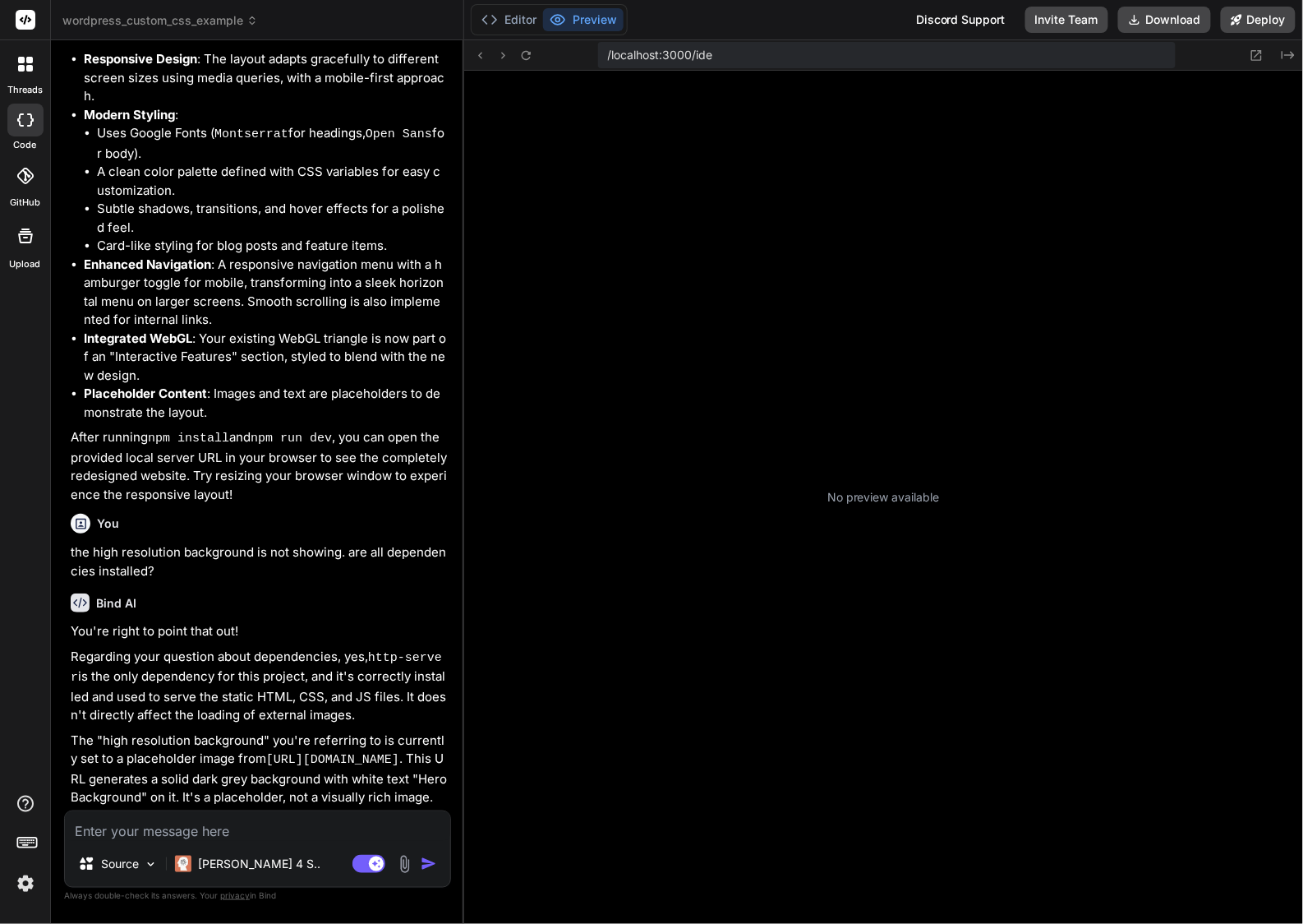
scroll to position [202, 0]
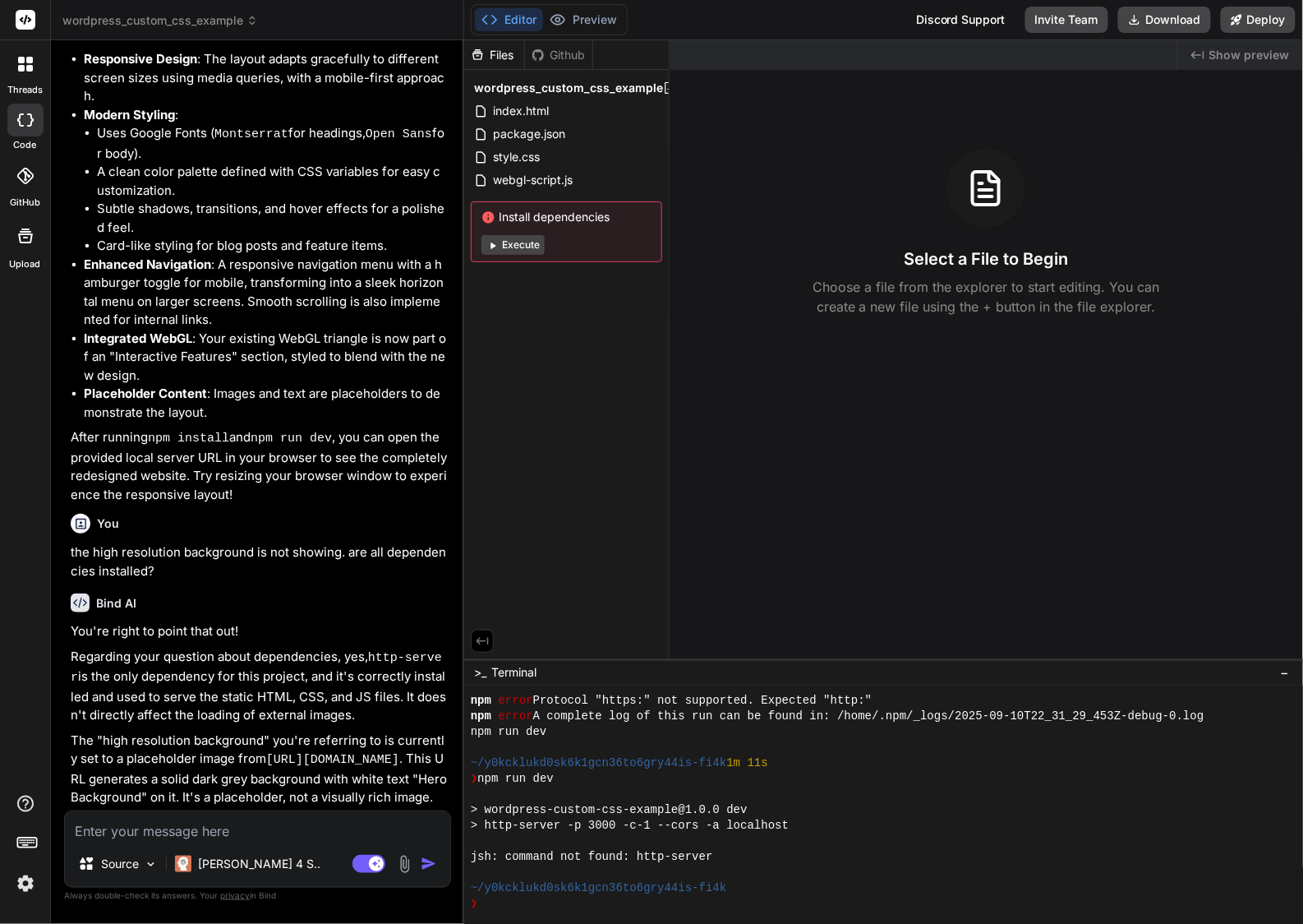
type textarea "x"
click at [151, 21] on span "wordpress_custom_css_example" at bounding box center [160, 20] width 195 height 16
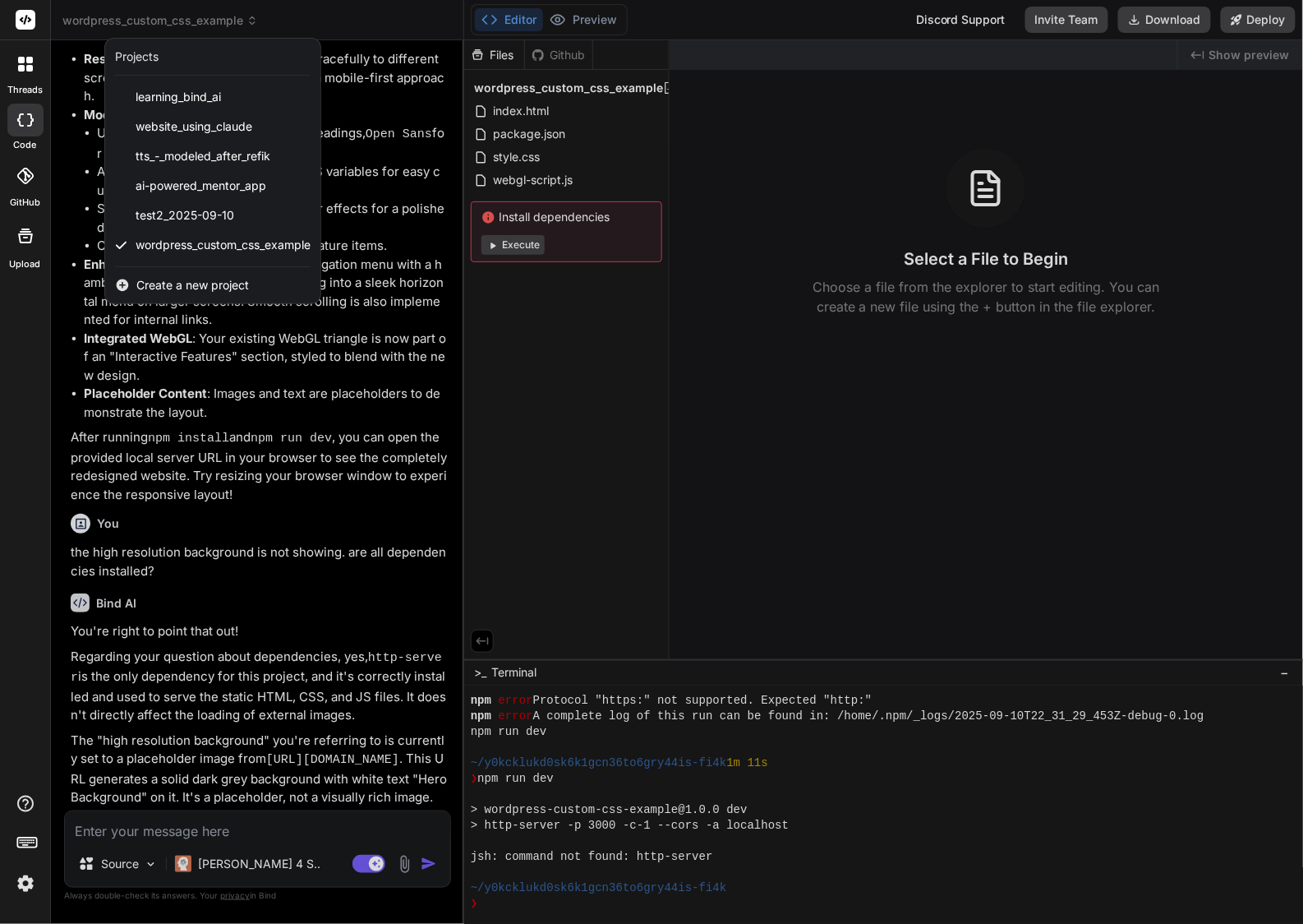
click at [194, 287] on span "Create a new project" at bounding box center [192, 284] width 113 height 16
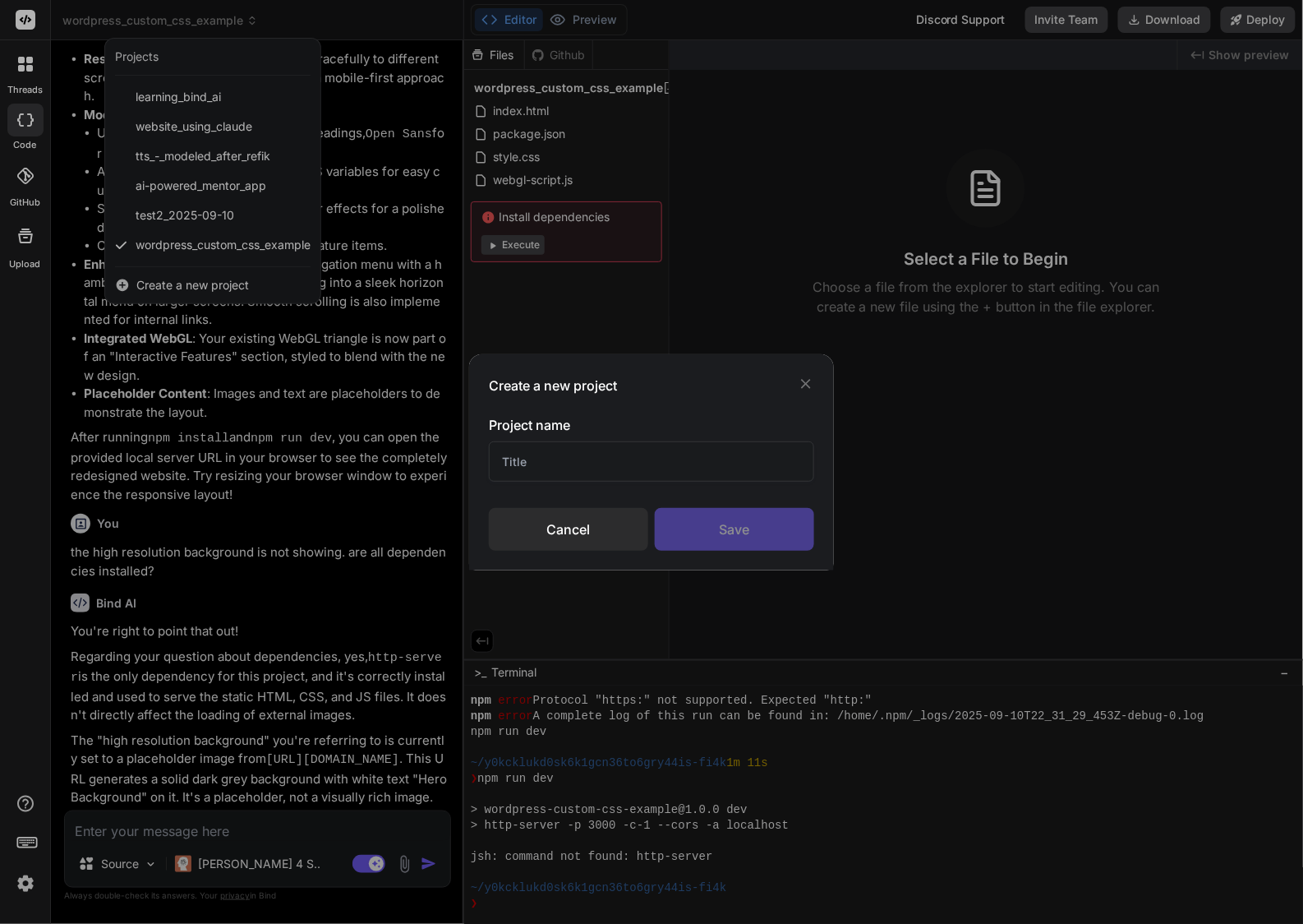
click at [601, 473] on input "text" at bounding box center [652, 462] width 326 height 40
type input "Test3"
click at [738, 520] on div "Save" at bounding box center [734, 529] width 160 height 43
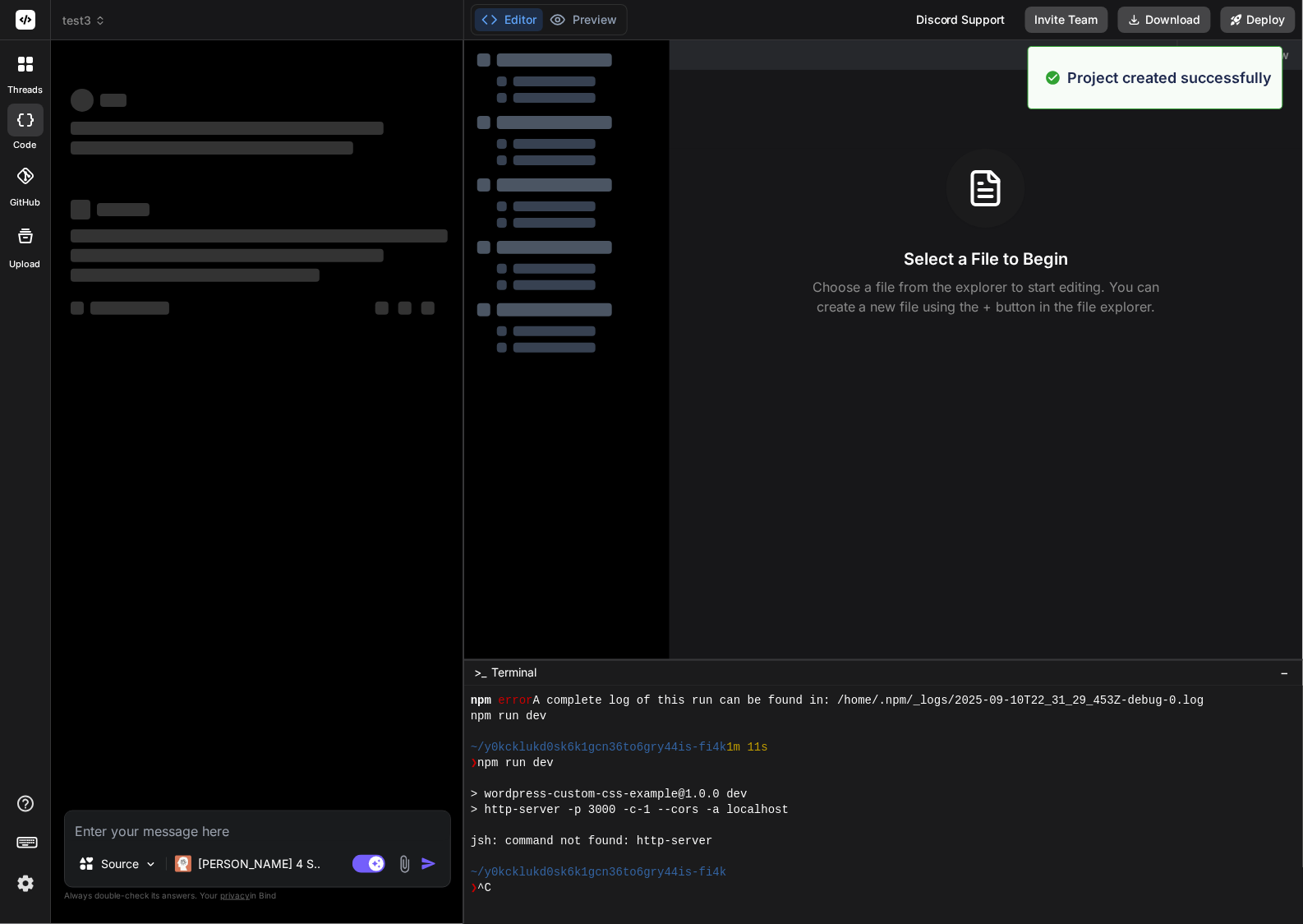
scroll to position [264, 0]
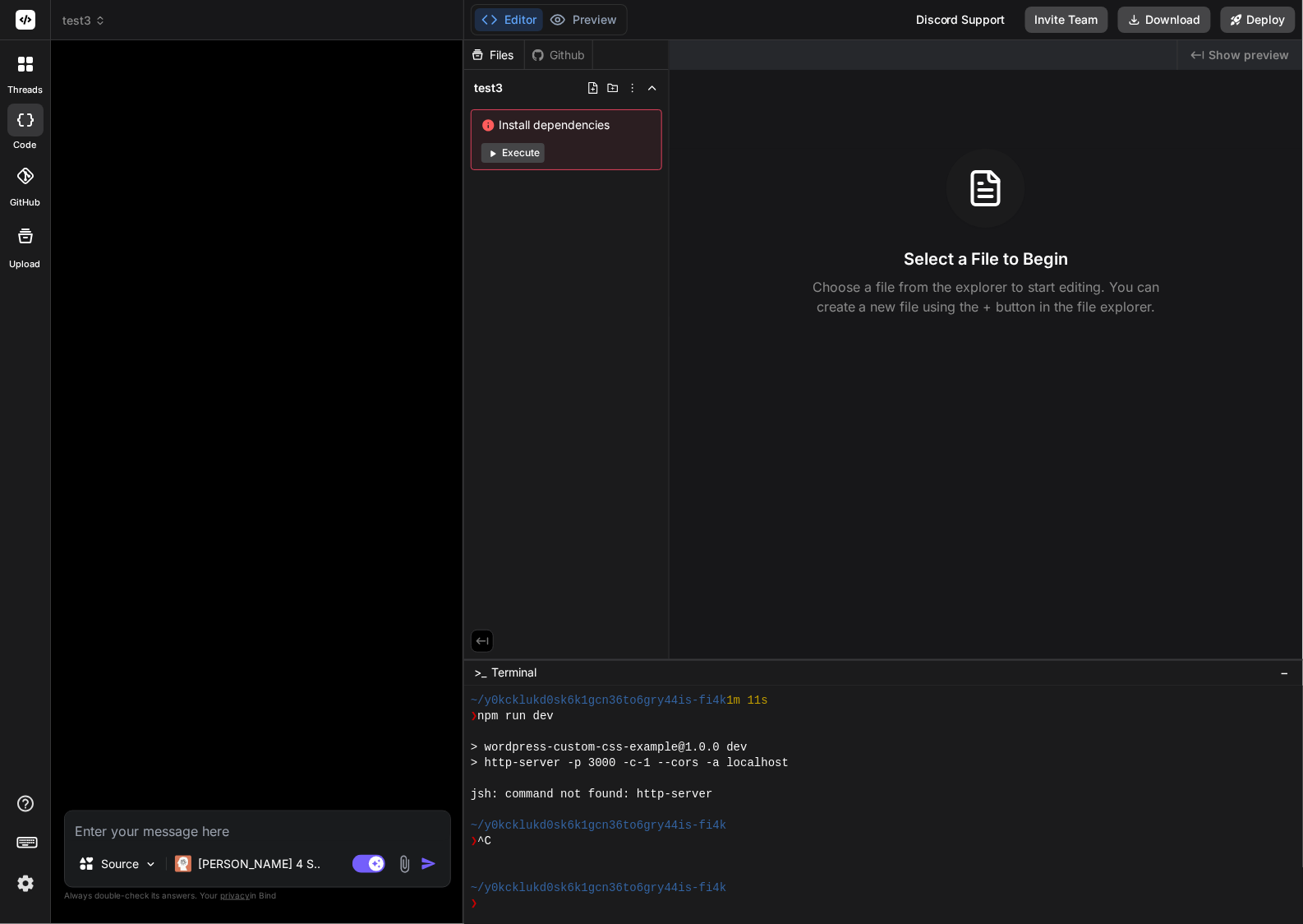
click at [404, 865] on img at bounding box center [405, 865] width 19 height 19
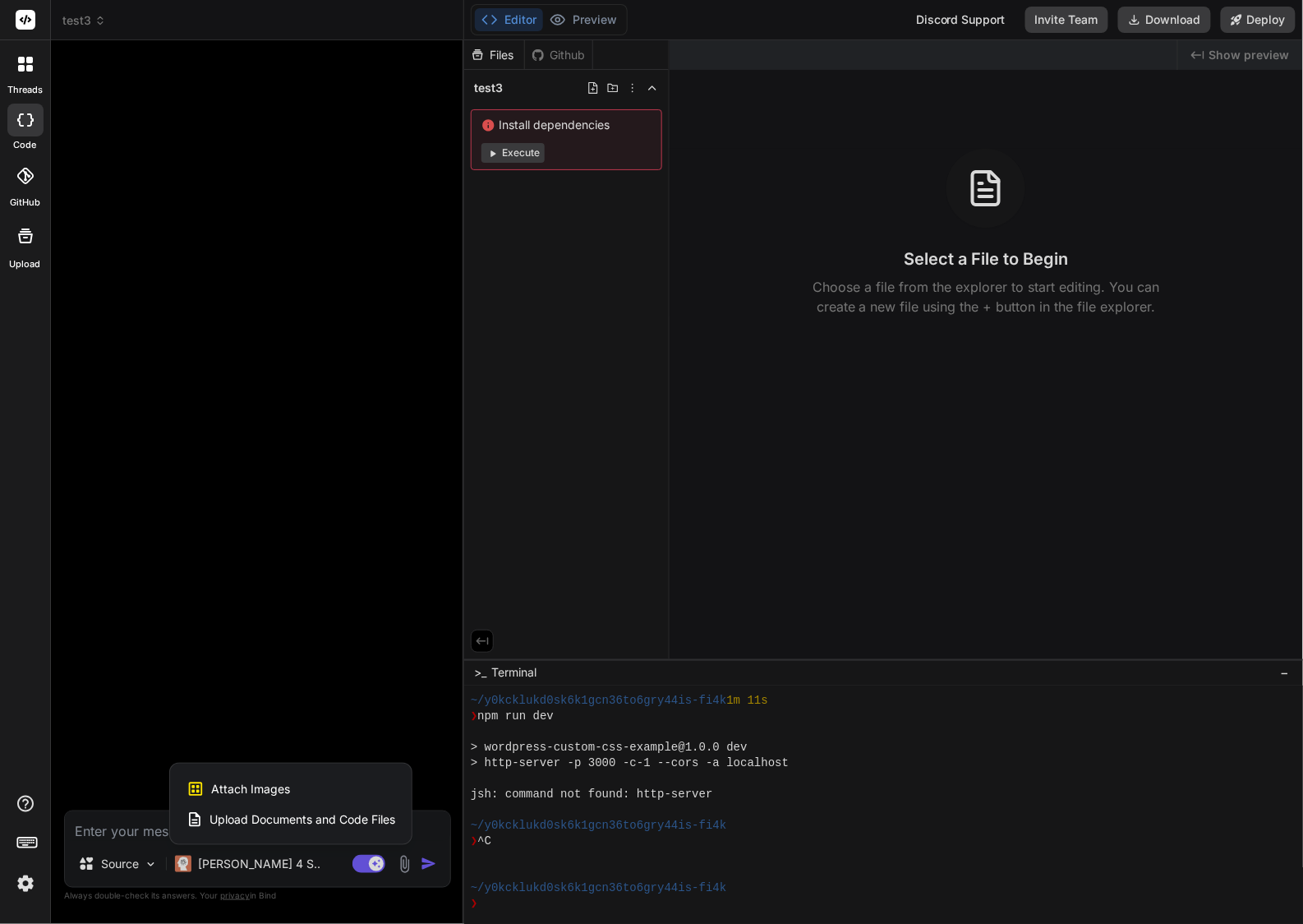
click at [404, 865] on div at bounding box center [651, 462] width 1303 height 924
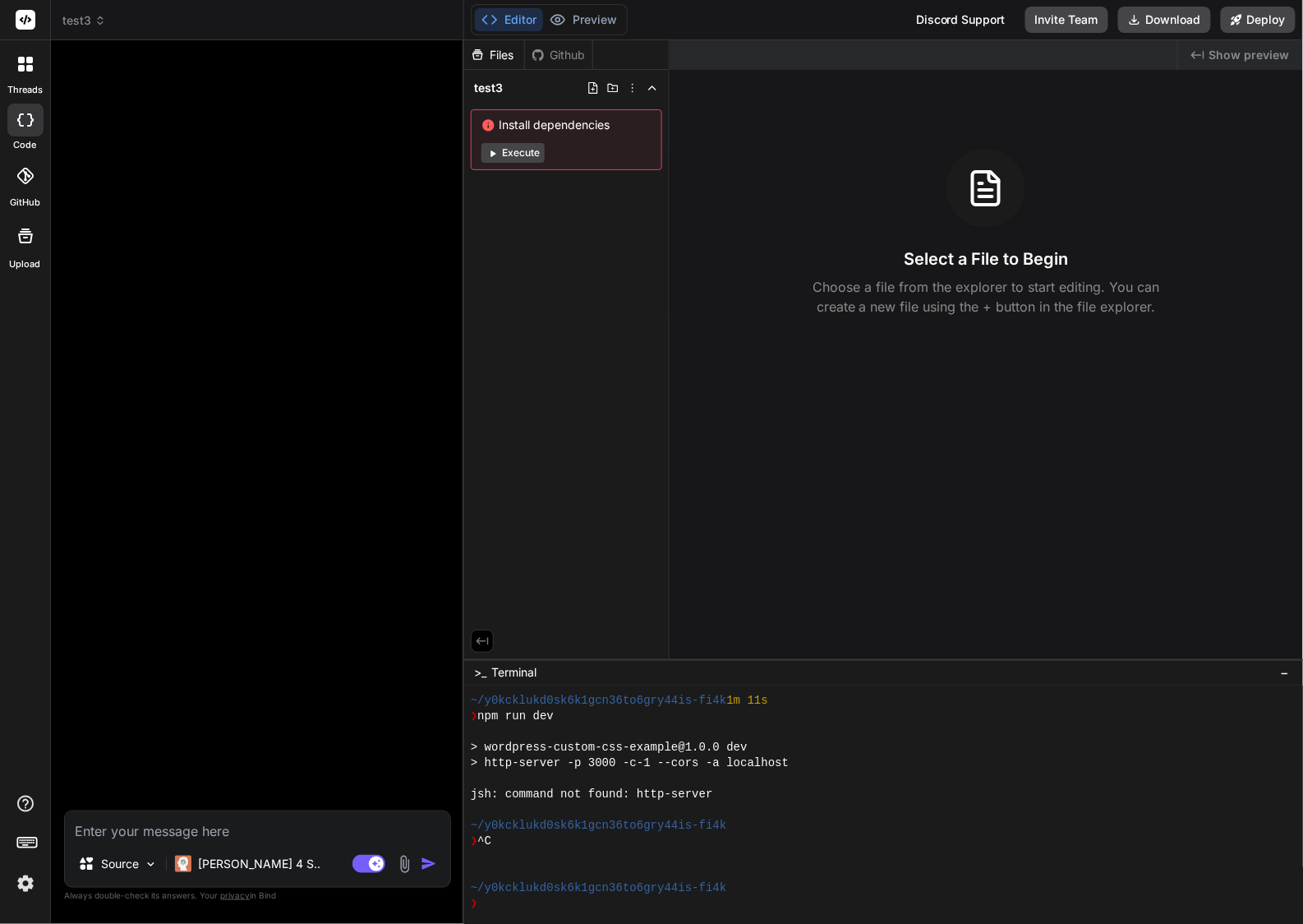
click at [406, 862] on img at bounding box center [405, 865] width 19 height 19
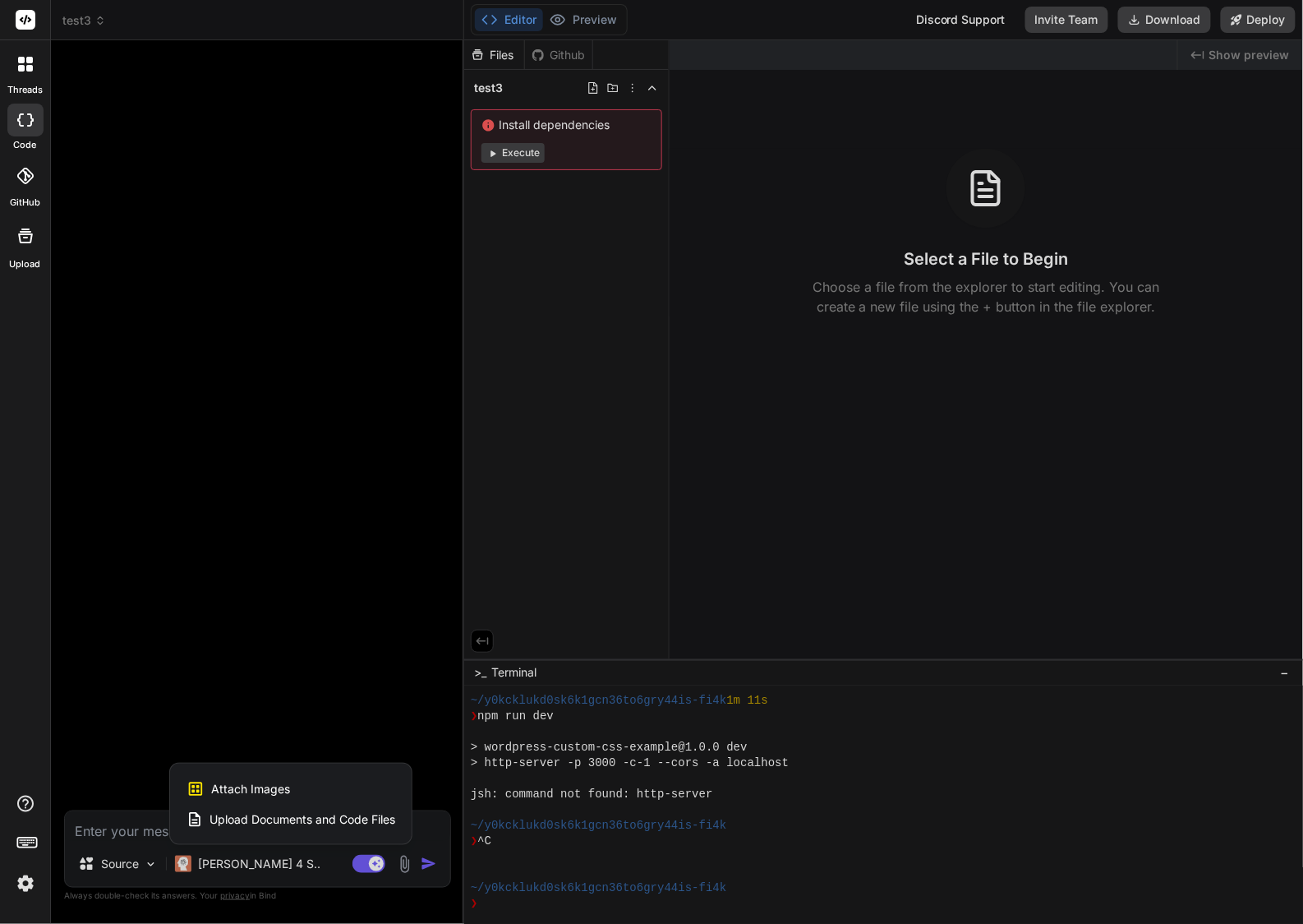
click at [294, 780] on div "Attach Images Image attachments are only supported in Claude and Gemini models." at bounding box center [291, 789] width 209 height 32
type textarea "x"
